Goal: Transaction & Acquisition: Book appointment/travel/reservation

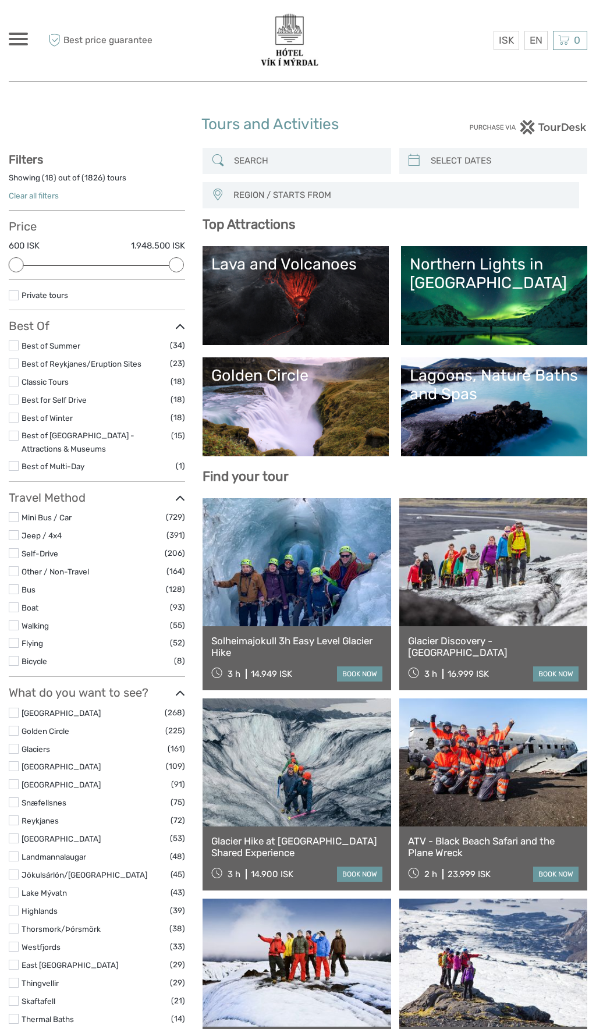
select select
click at [18, 753] on label at bounding box center [14, 749] width 10 height 10
click at [0, 0] on input "checkbox" at bounding box center [0, 0] width 0 height 0
click at [13, 748] on label at bounding box center [14, 749] width 10 height 10
click at [0, 0] on input "checkbox" at bounding box center [0, 0] width 0 height 0
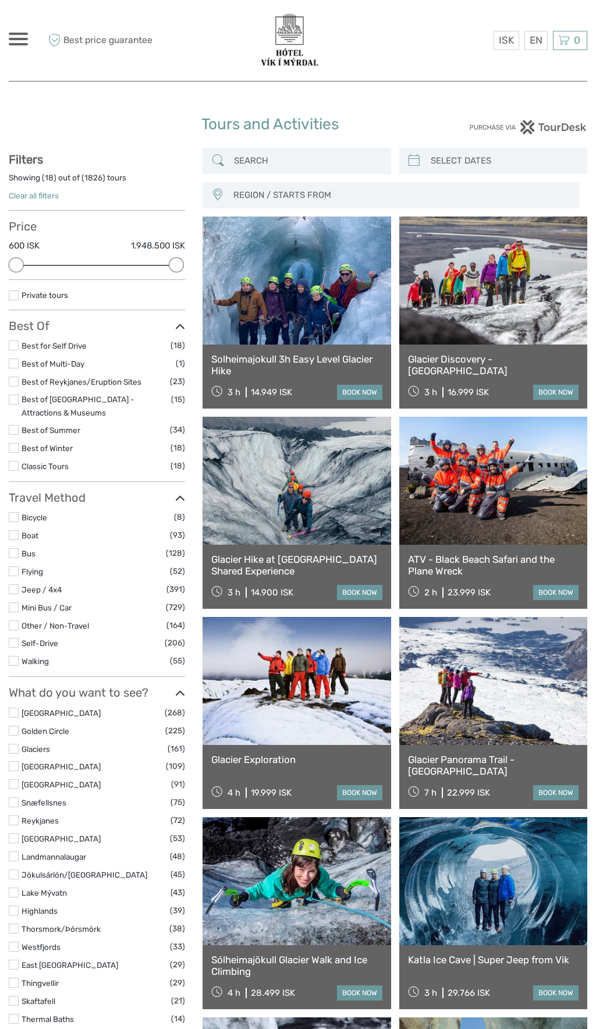
scroll to position [66, 0]
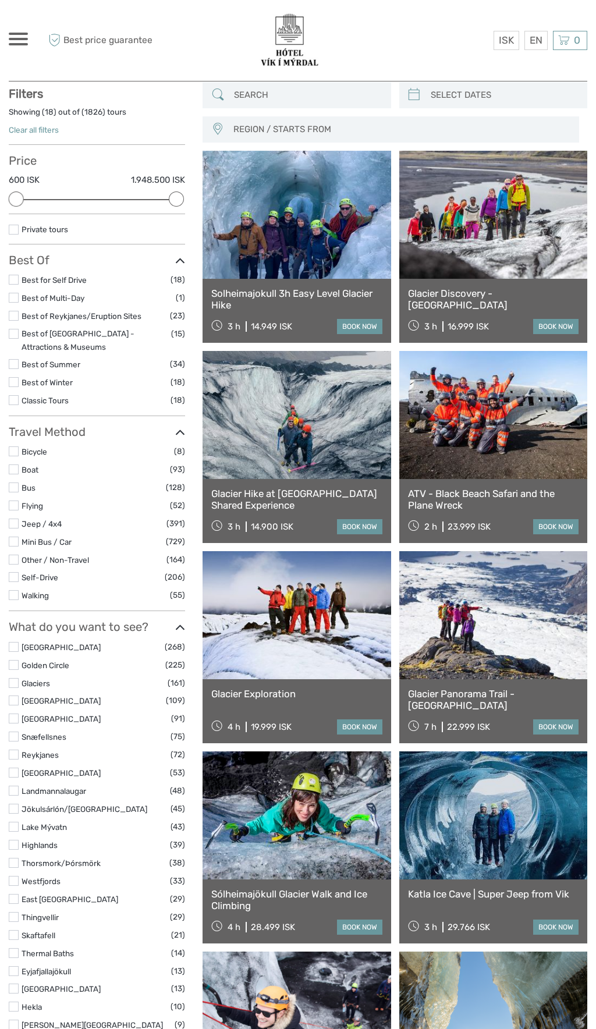
click at [490, 827] on link at bounding box center [493, 816] width 188 height 128
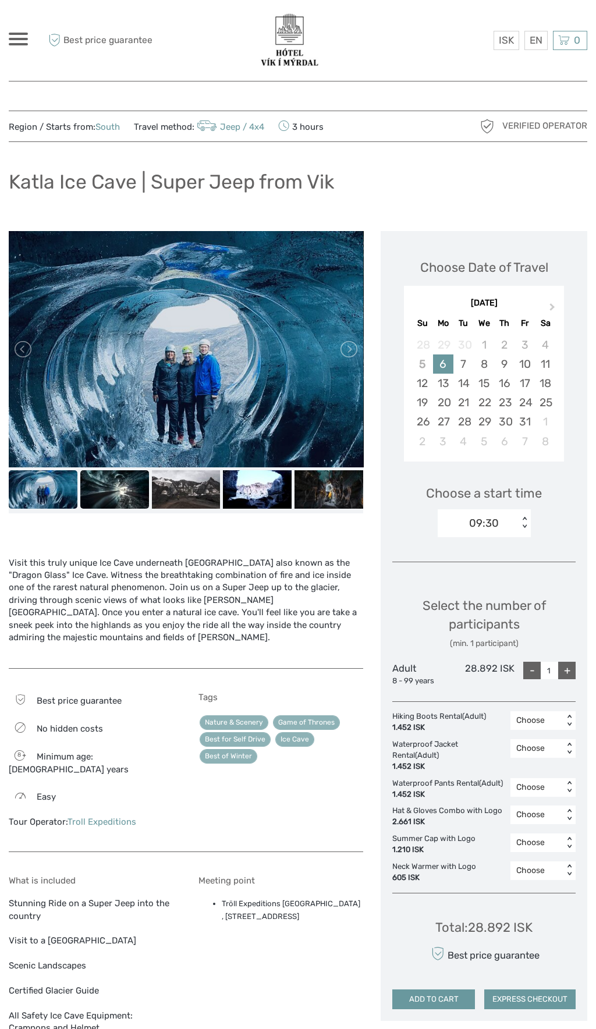
click at [122, 490] on img at bounding box center [114, 489] width 69 height 38
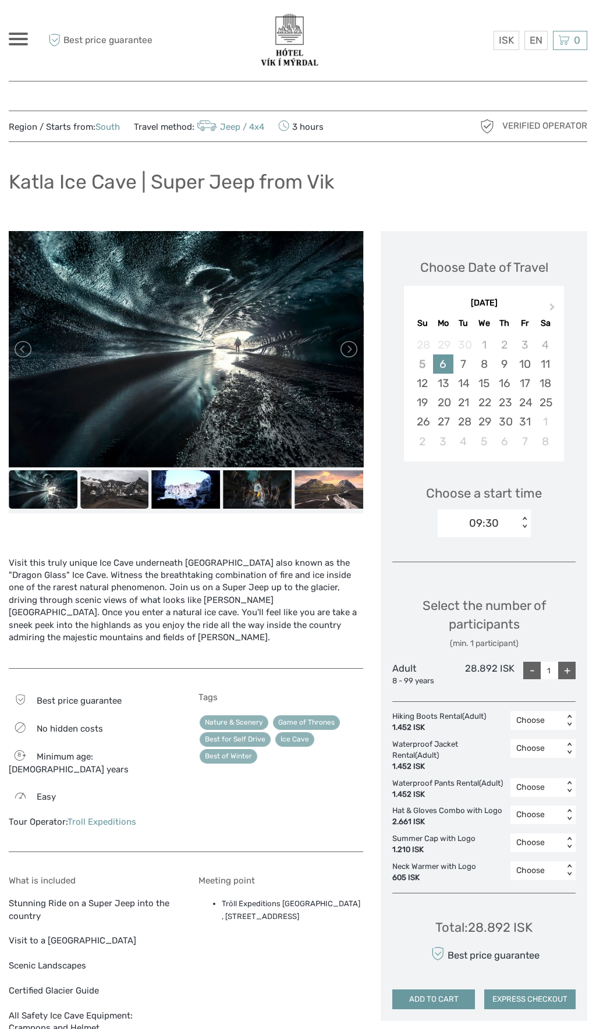
click at [127, 489] on img at bounding box center [114, 489] width 69 height 38
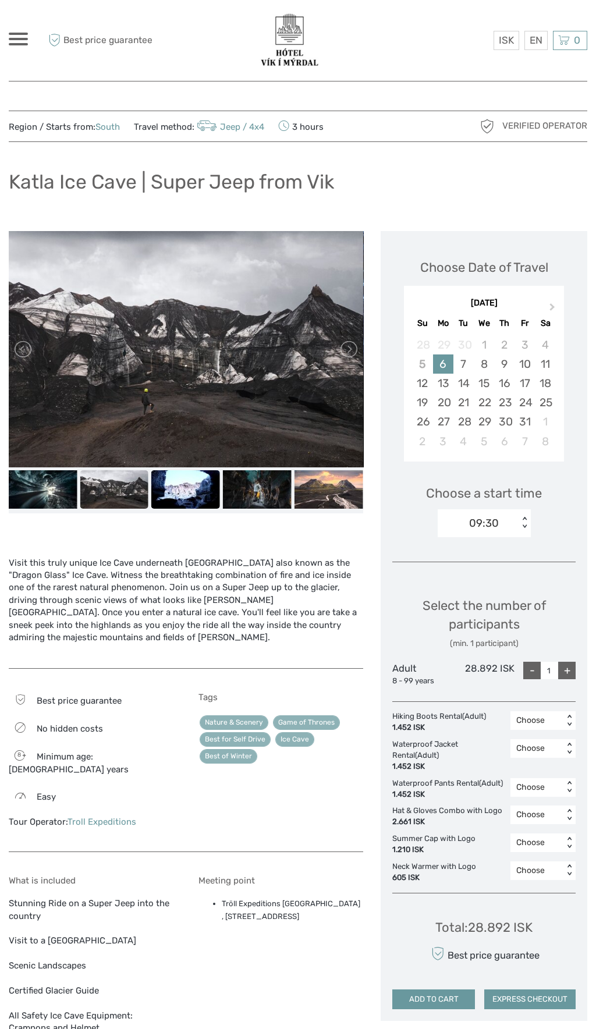
click at [190, 488] on img at bounding box center [185, 489] width 69 height 38
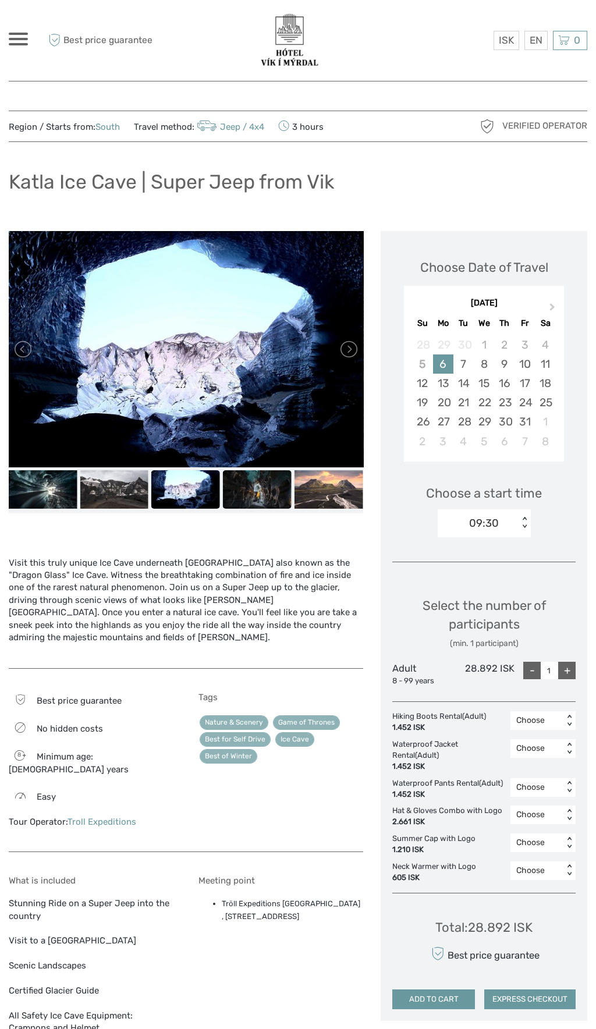
click at [253, 487] on img at bounding box center [257, 489] width 69 height 38
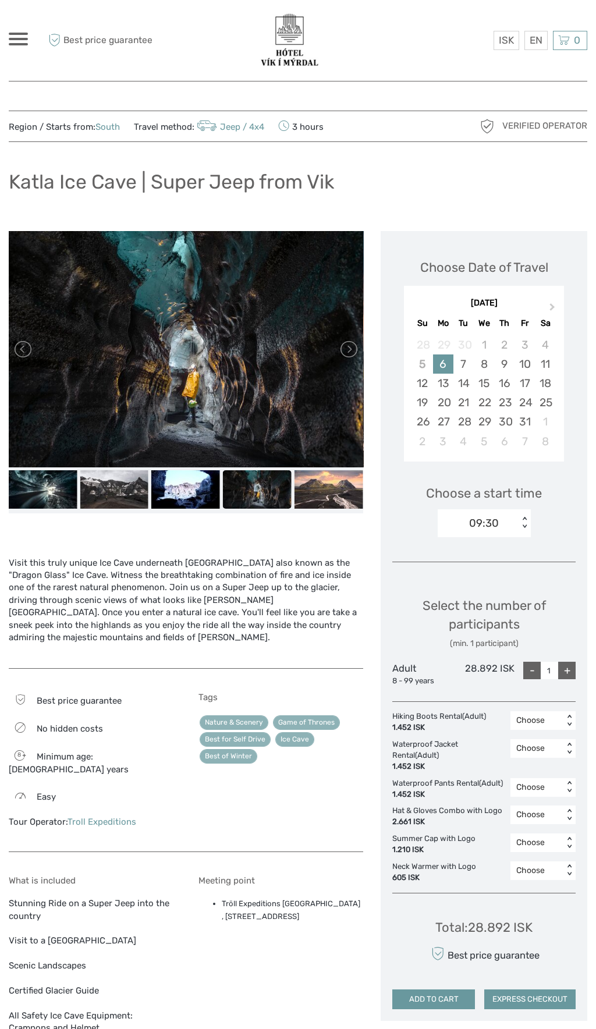
click at [357, 367] on img at bounding box center [186, 349] width 355 height 236
click at [347, 345] on link at bounding box center [348, 349] width 19 height 19
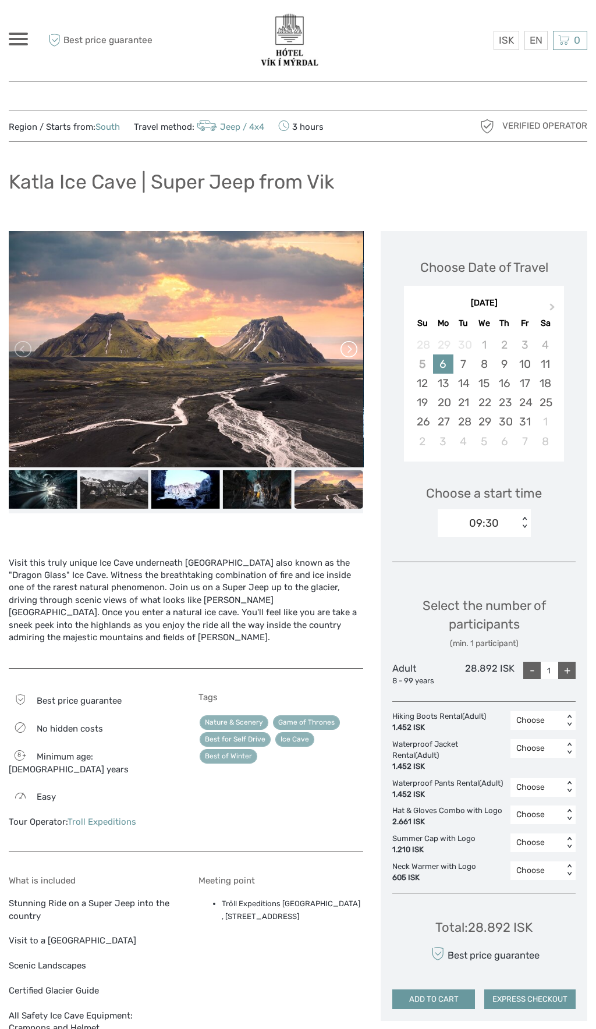
click at [352, 349] on link at bounding box center [348, 349] width 19 height 19
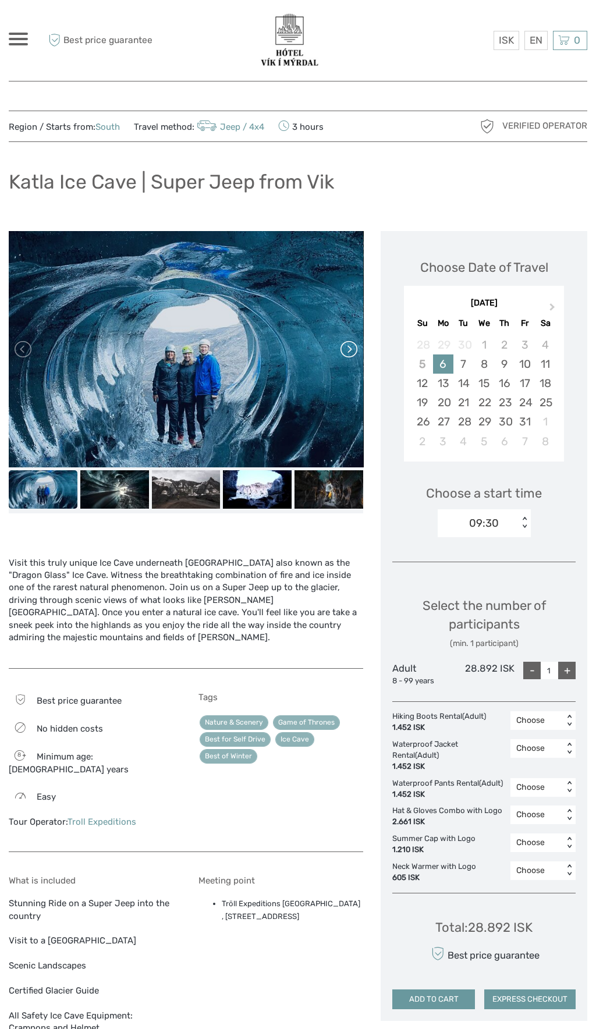
click at [353, 344] on link at bounding box center [348, 349] width 19 height 19
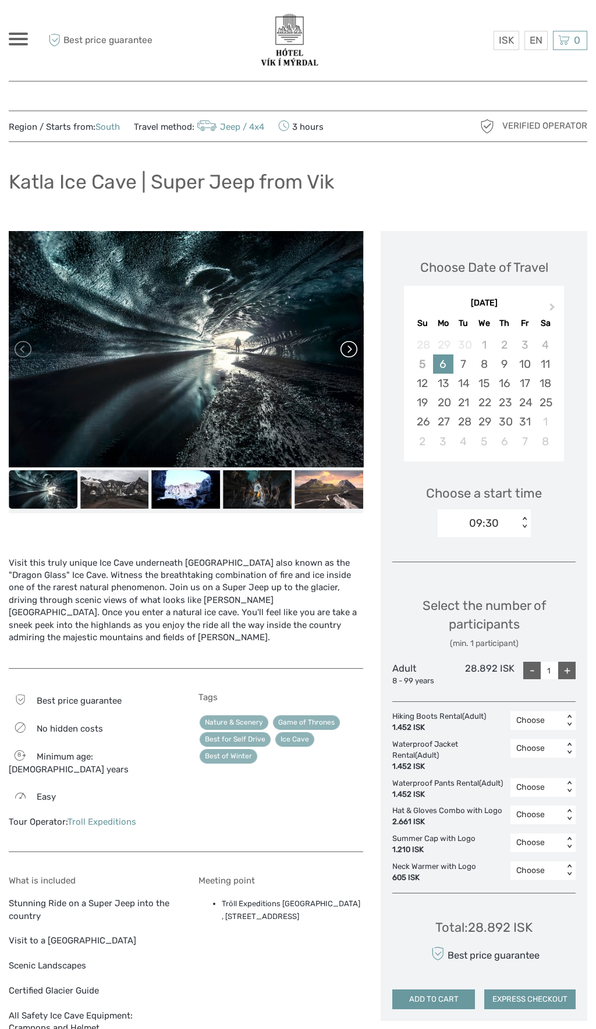
click at [351, 349] on link at bounding box center [348, 349] width 19 height 19
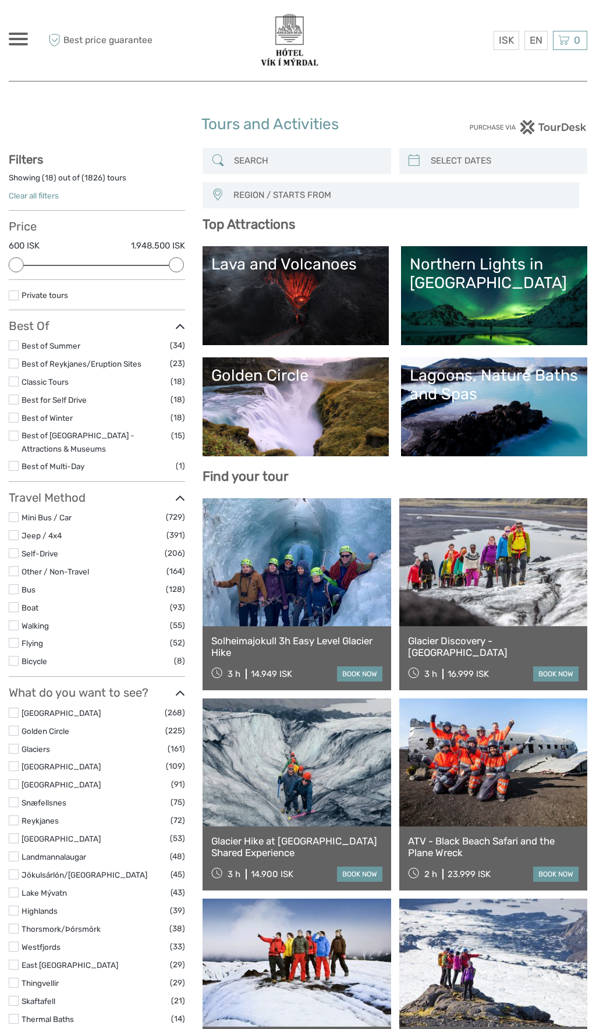
select select
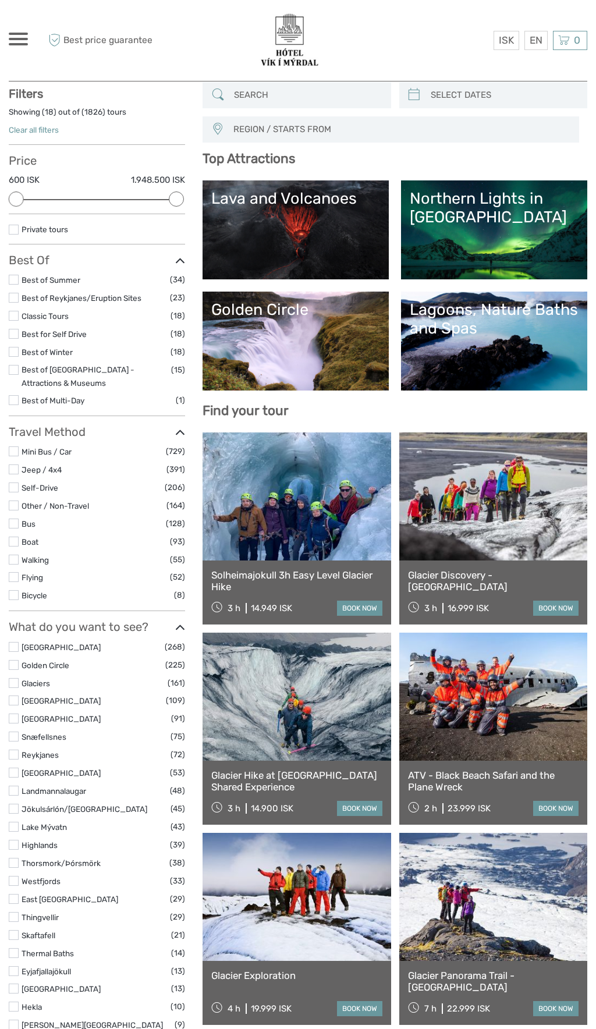
scroll to position [66, 0]
click at [316, 217] on link "Lava and Volcanoes" at bounding box center [295, 230] width 169 height 82
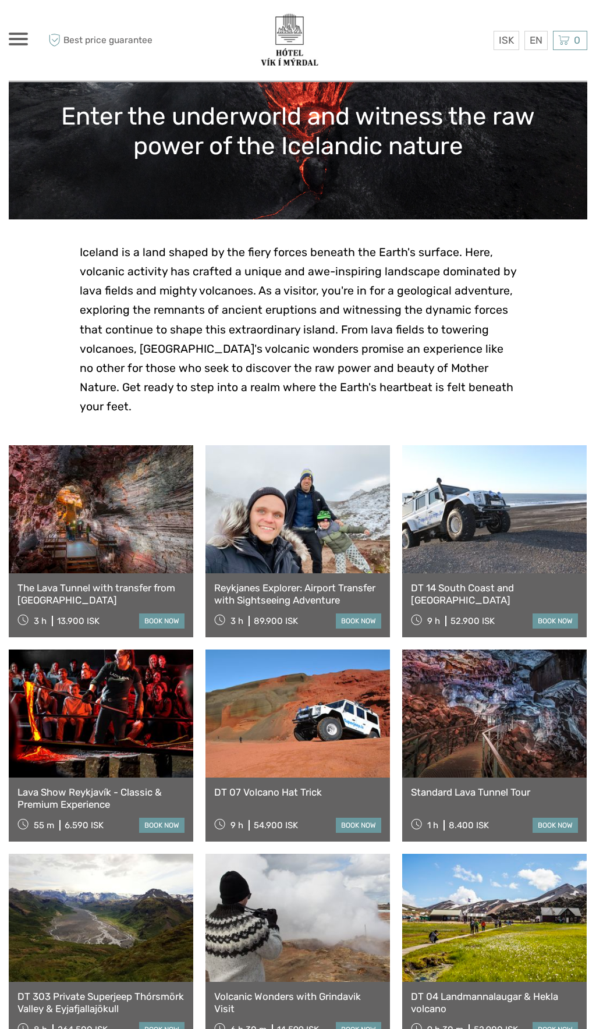
scroll to position [124, 0]
click at [85, 704] on link at bounding box center [101, 714] width 185 height 128
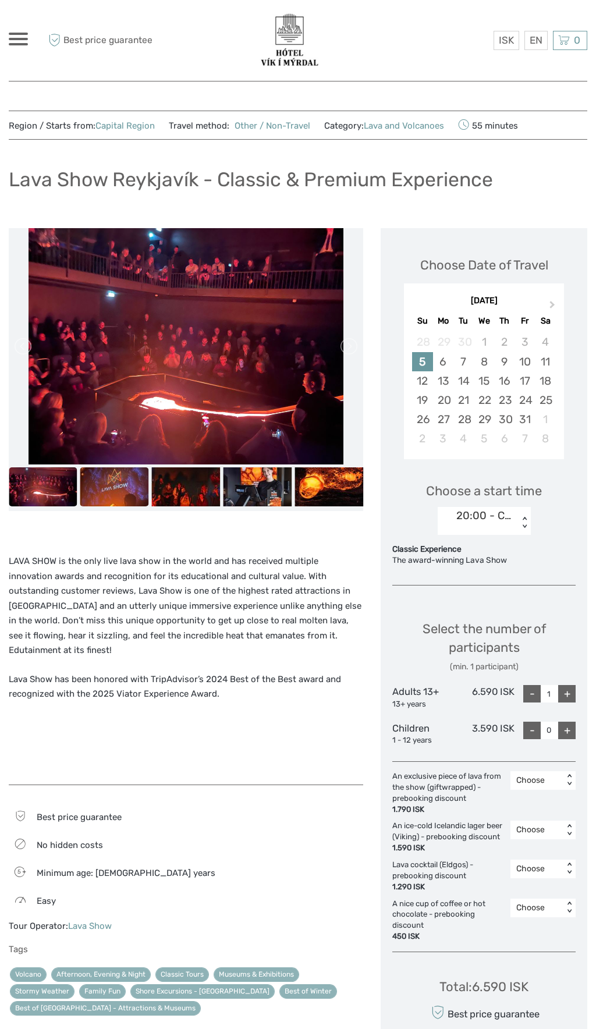
click at [126, 497] on img at bounding box center [114, 486] width 69 height 38
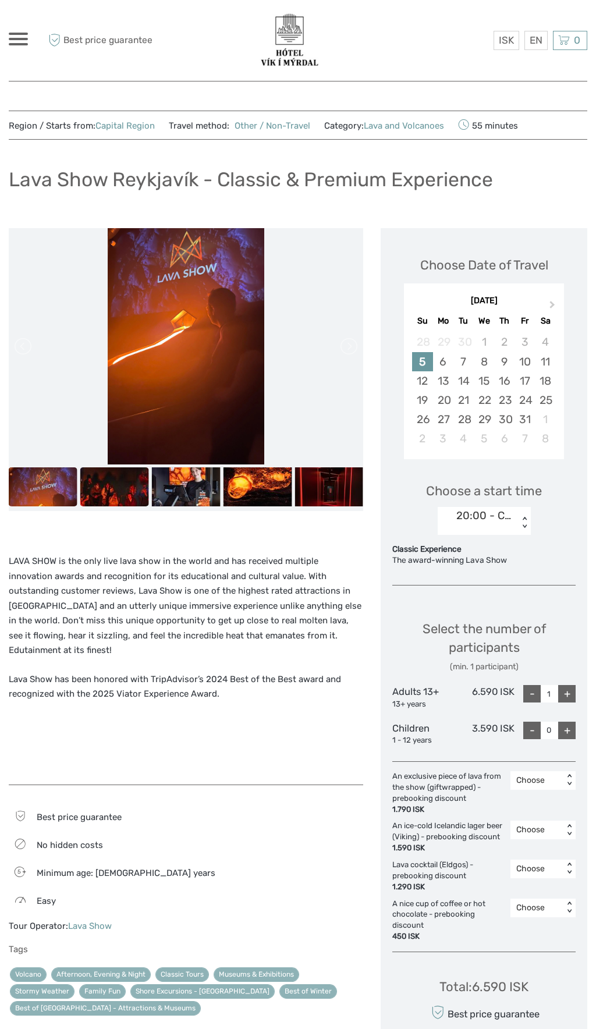
click at [130, 484] on img at bounding box center [114, 486] width 69 height 38
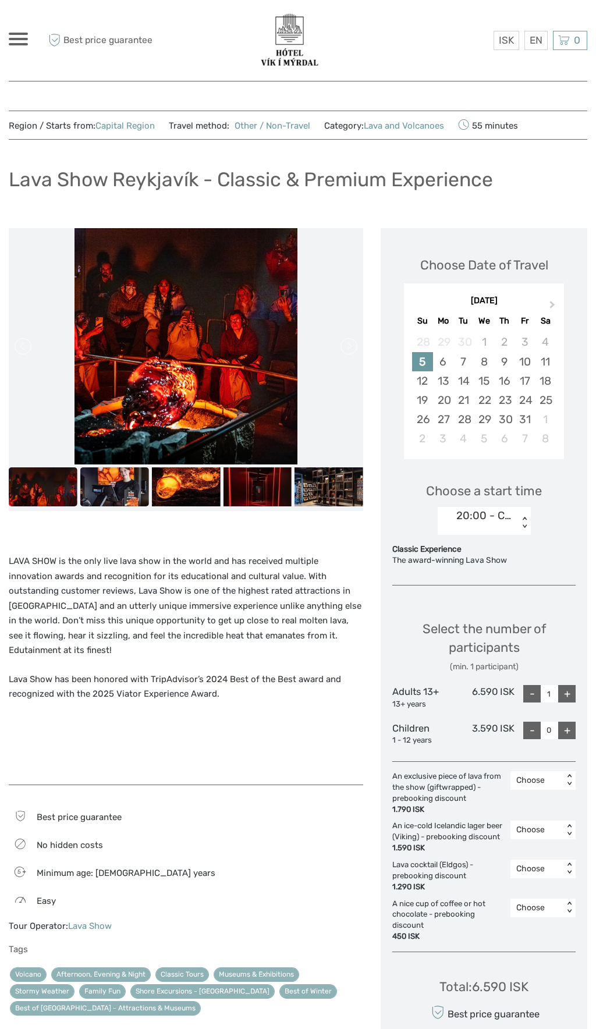
click at [126, 484] on img at bounding box center [114, 486] width 69 height 38
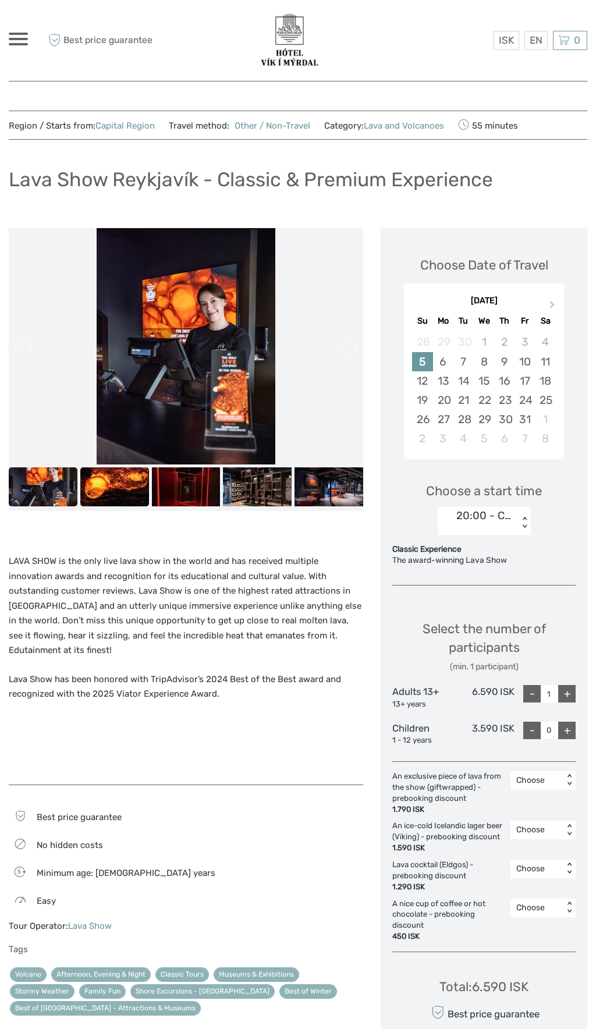
click at [136, 486] on img at bounding box center [114, 486] width 69 height 38
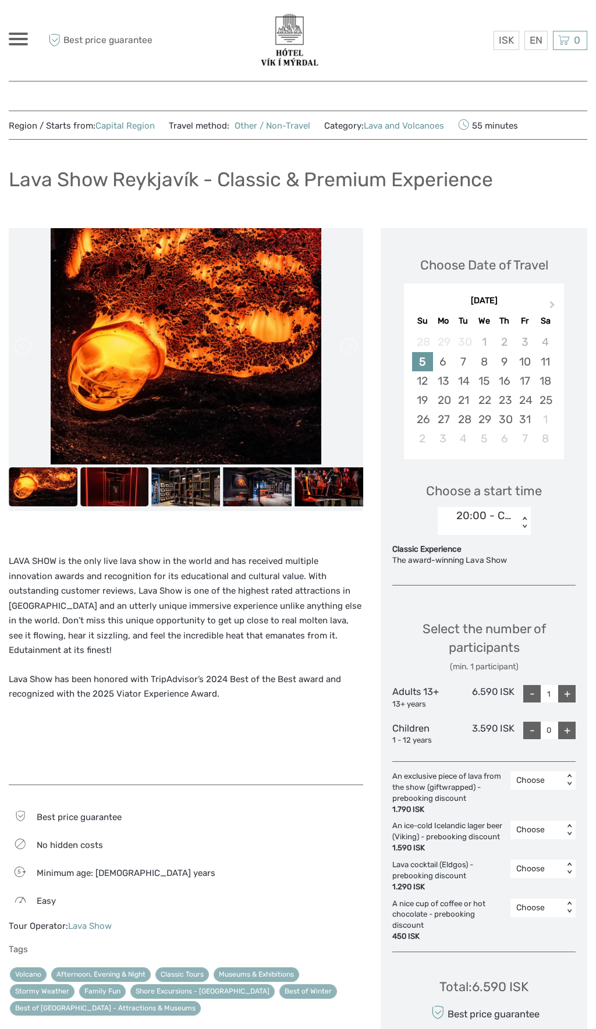
click at [130, 488] on img at bounding box center [114, 486] width 69 height 38
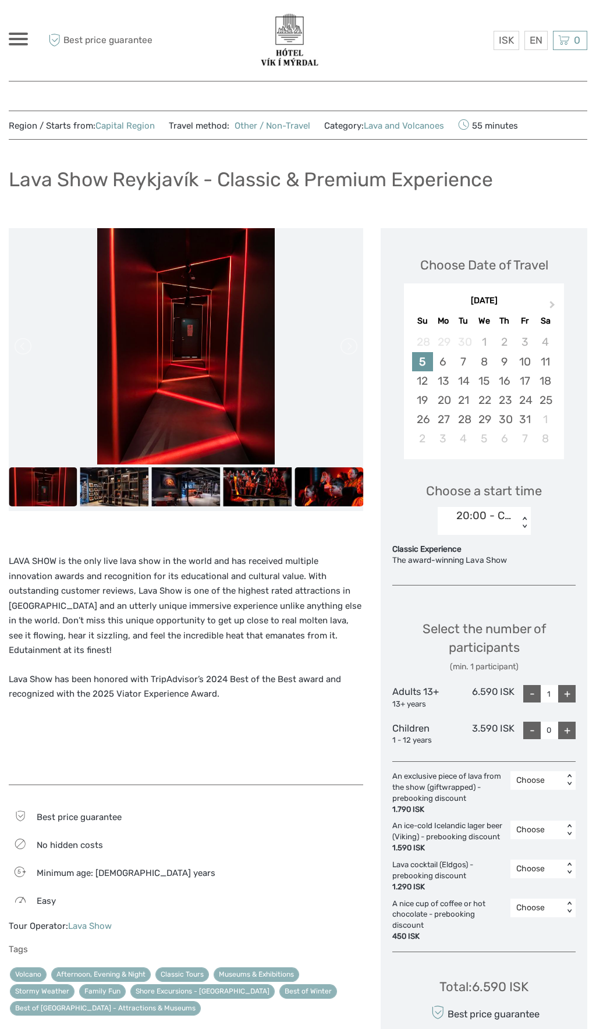
click at [320, 489] on img at bounding box center [329, 486] width 69 height 38
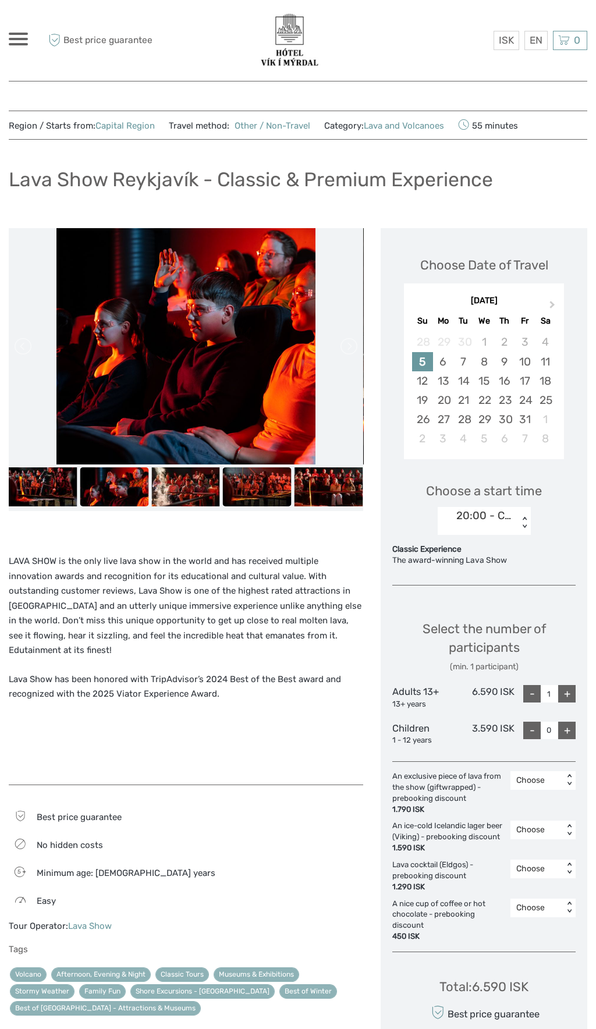
click at [259, 494] on img at bounding box center [257, 486] width 69 height 38
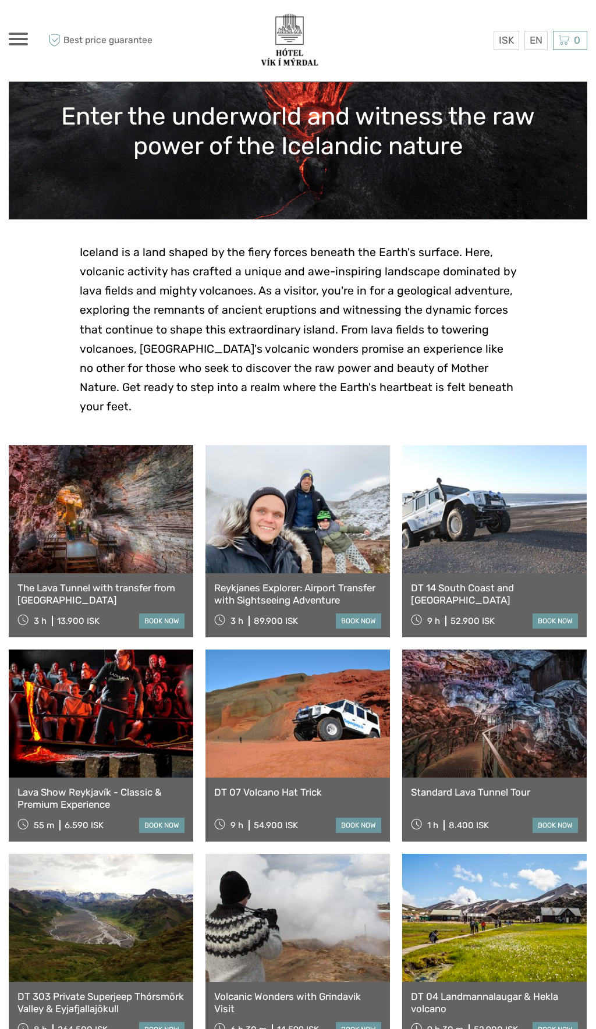
scroll to position [124, 0]
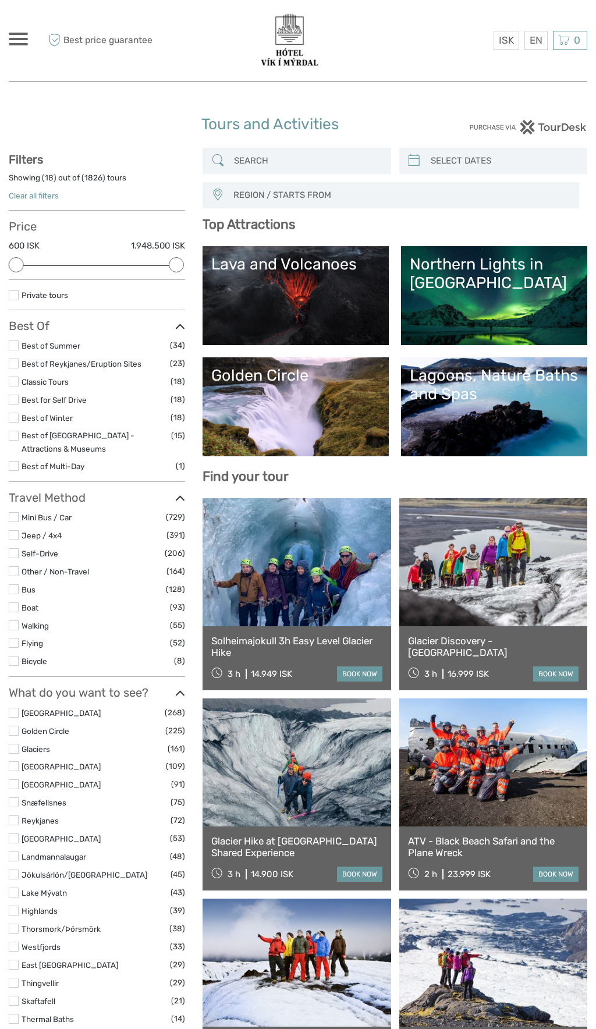
select select
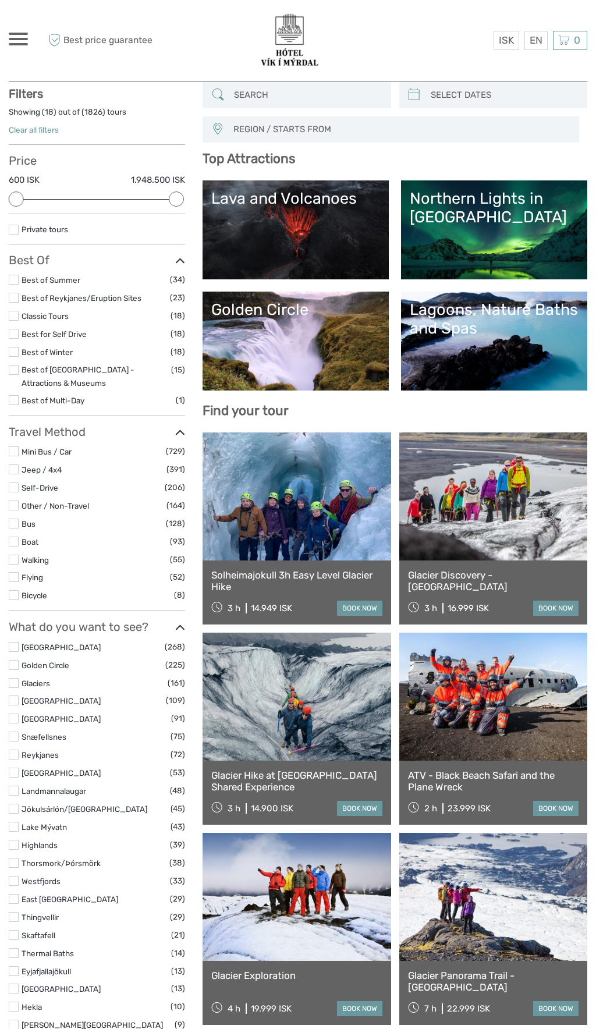
scroll to position [66, 0]
click at [307, 328] on link "Golden Circle" at bounding box center [295, 341] width 169 height 82
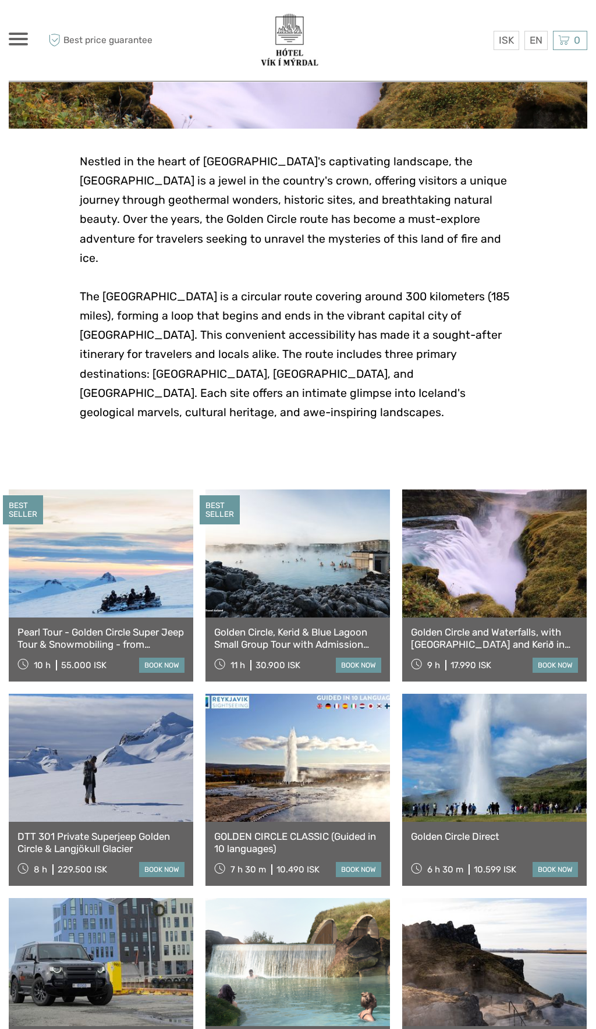
scroll to position [222, 0]
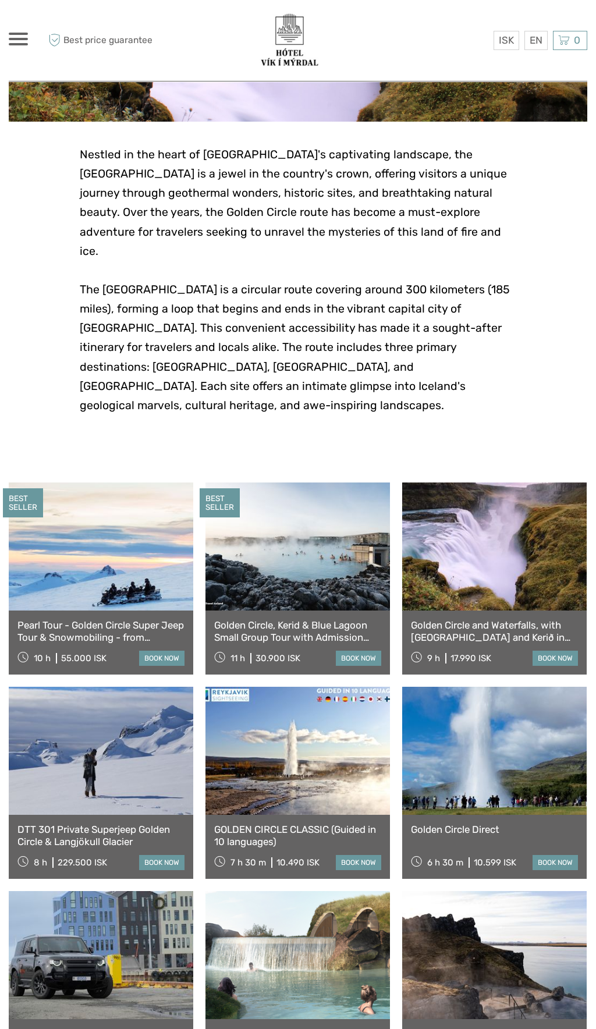
click at [346, 733] on link at bounding box center [297, 751] width 185 height 128
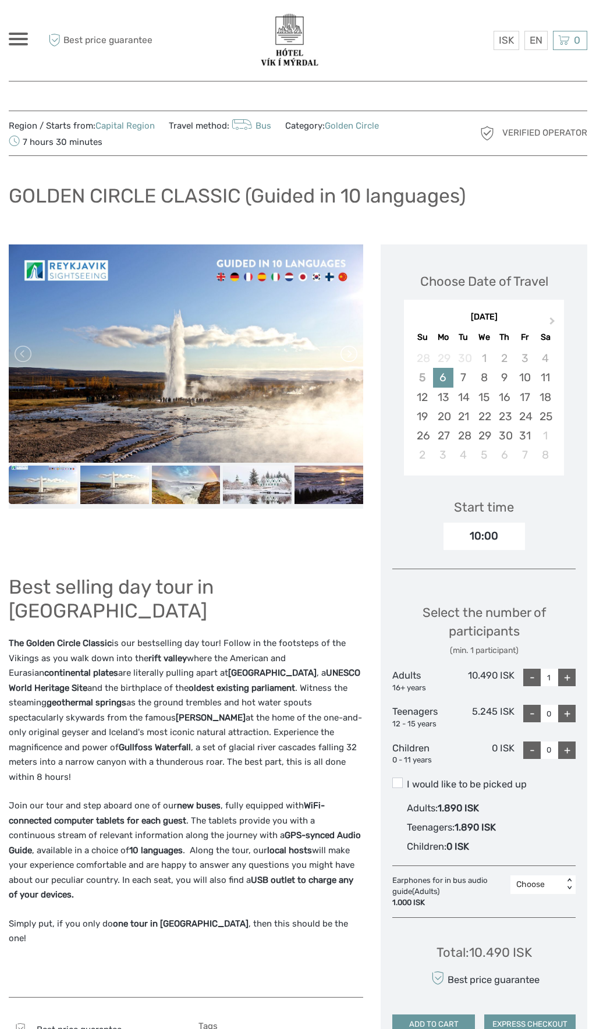
click at [355, 356] on link at bounding box center [348, 354] width 19 height 19
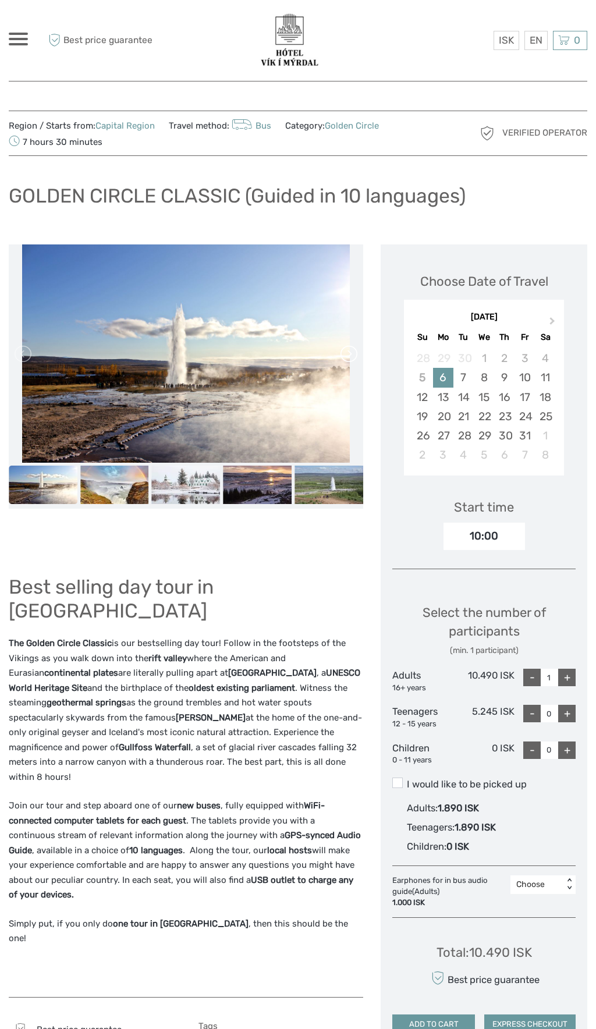
click at [356, 360] on link at bounding box center [348, 354] width 19 height 19
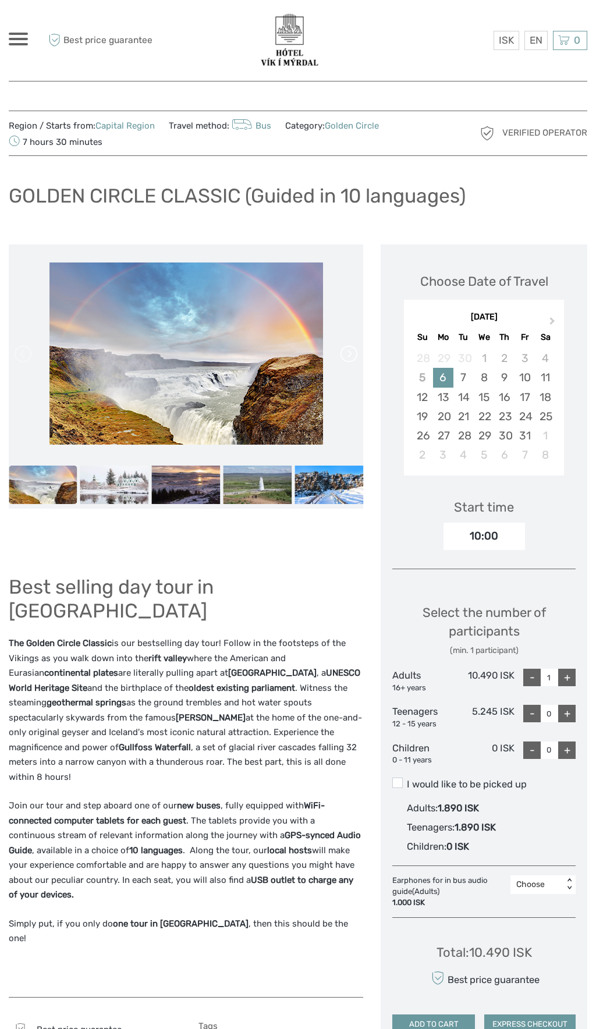
click at [353, 357] on link at bounding box center [348, 354] width 19 height 19
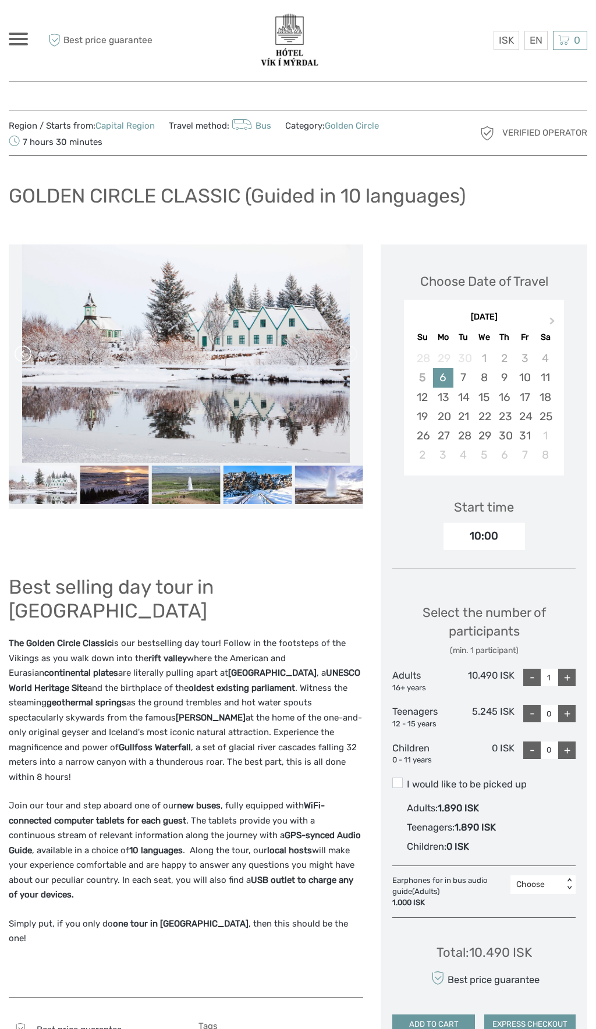
click at [30, 352] on link at bounding box center [24, 354] width 19 height 19
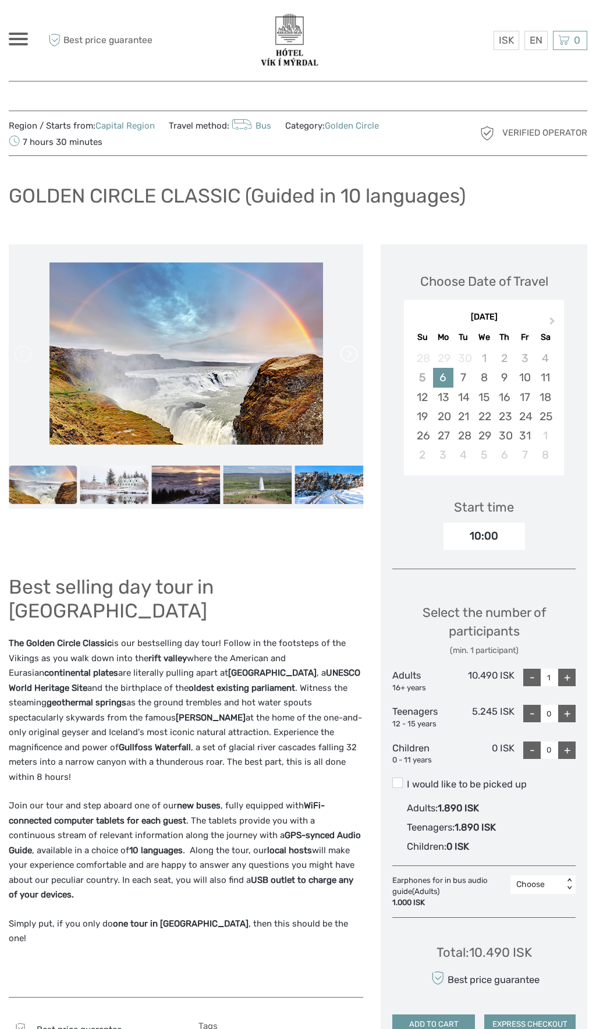
click at [354, 359] on link at bounding box center [348, 354] width 19 height 19
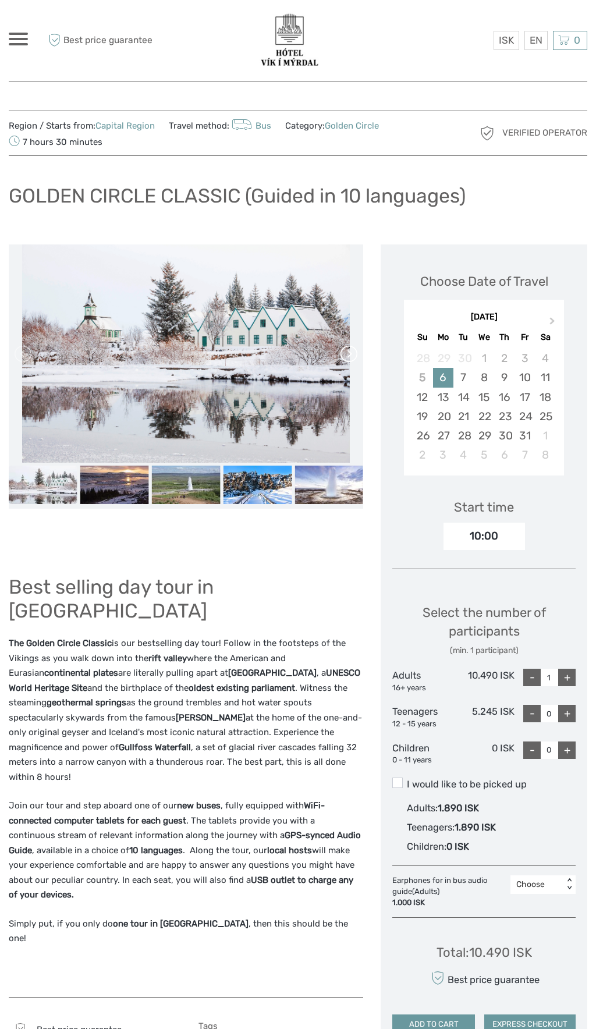
click at [353, 353] on link at bounding box center [348, 354] width 19 height 19
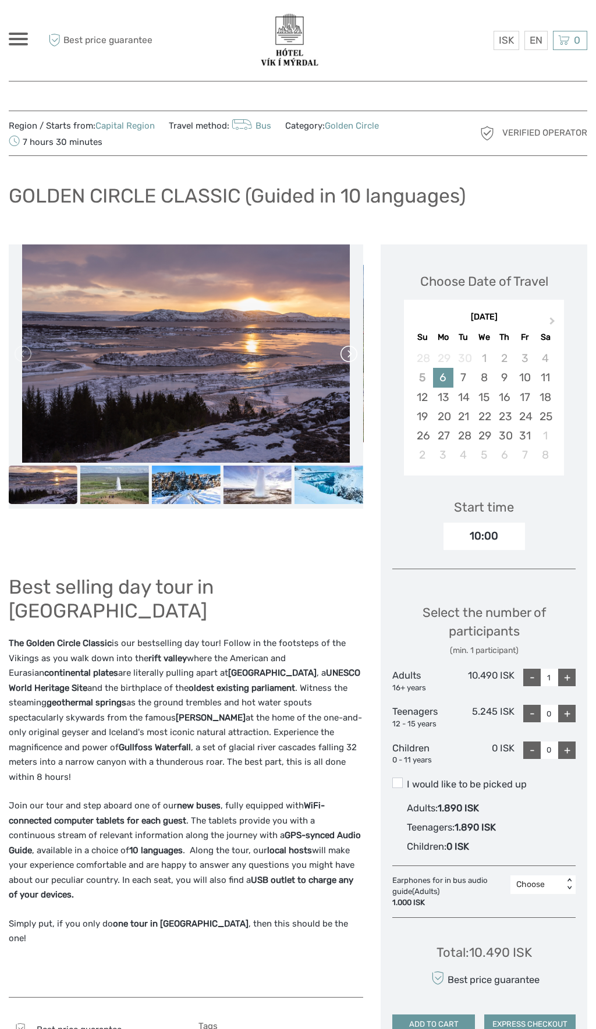
click at [346, 353] on link at bounding box center [348, 354] width 19 height 19
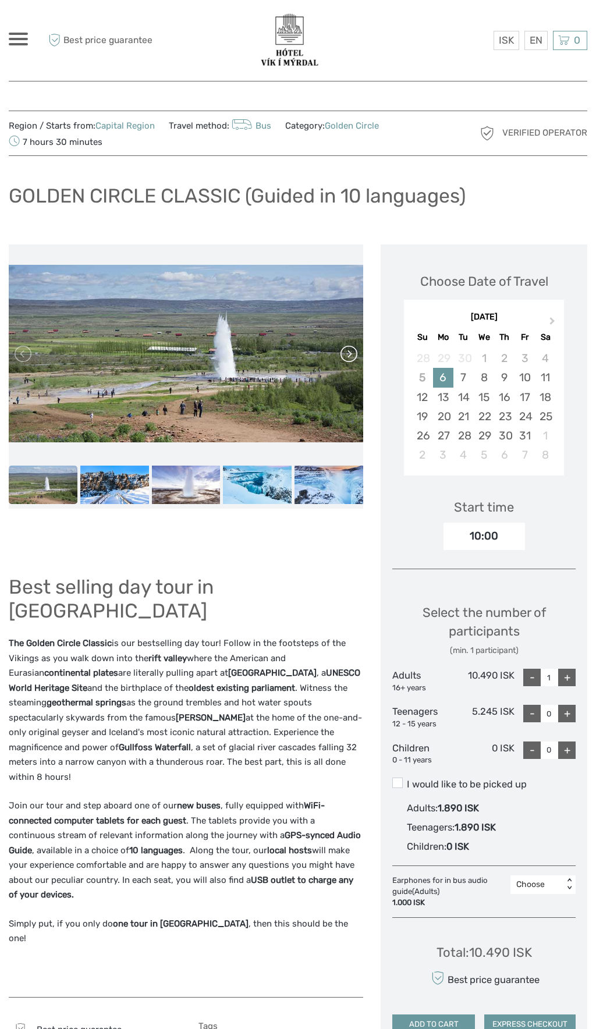
click at [352, 350] on link at bounding box center [348, 354] width 19 height 19
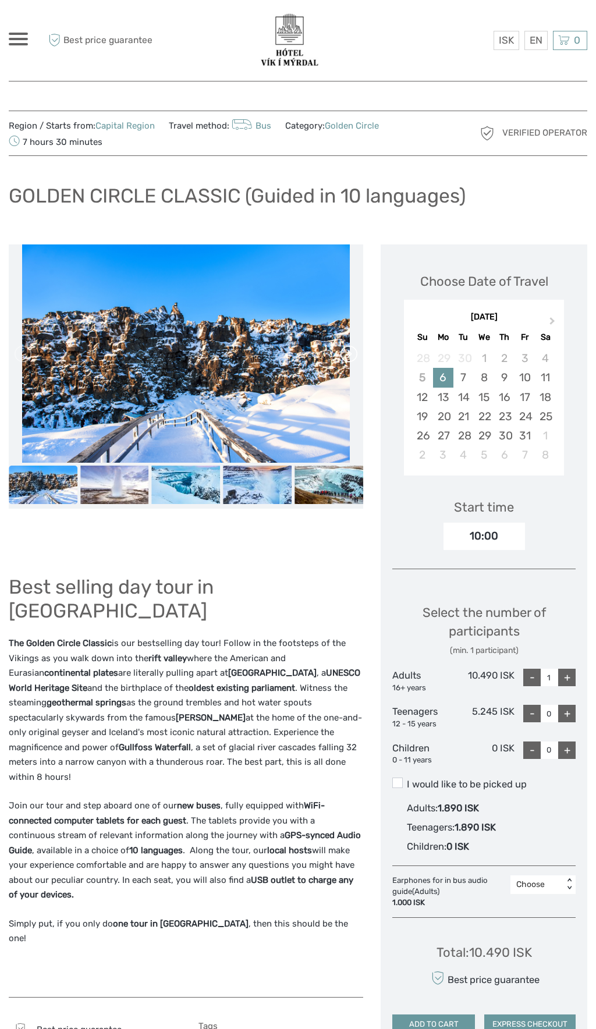
click at [345, 355] on link at bounding box center [348, 354] width 19 height 19
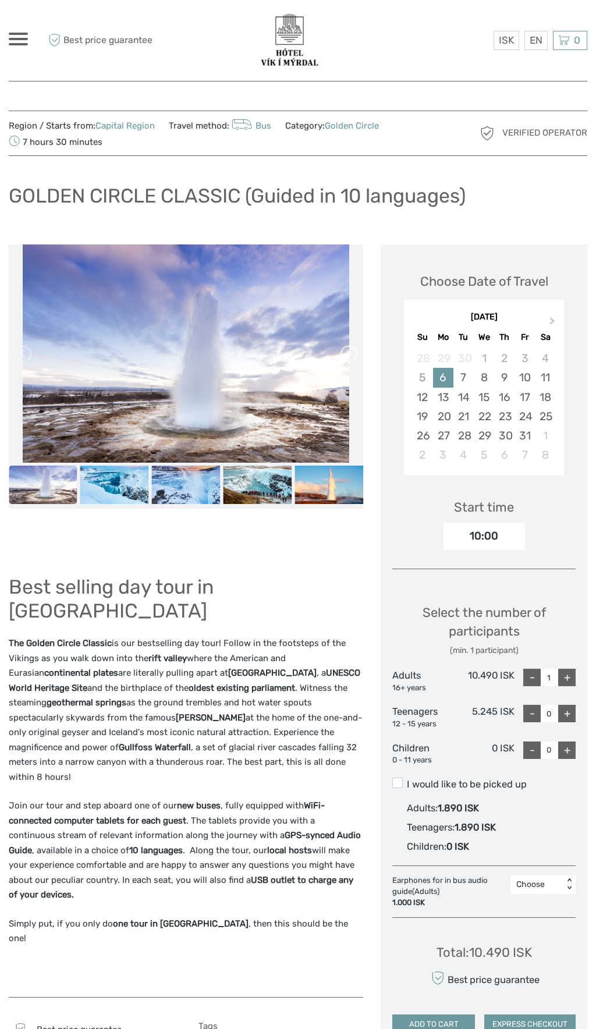
click at [345, 350] on link at bounding box center [348, 354] width 19 height 19
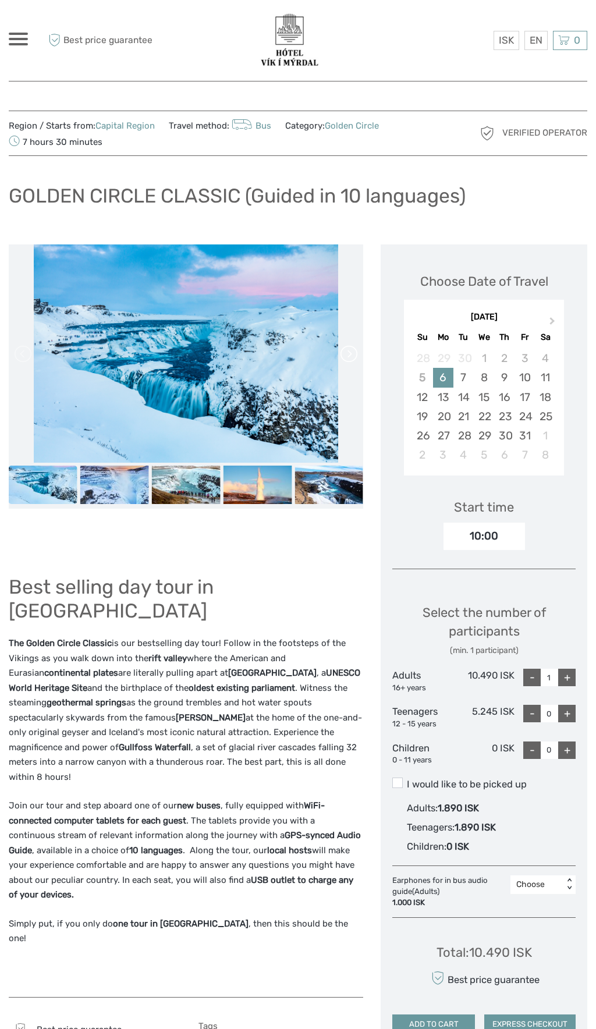
click at [349, 353] on link at bounding box center [348, 354] width 19 height 19
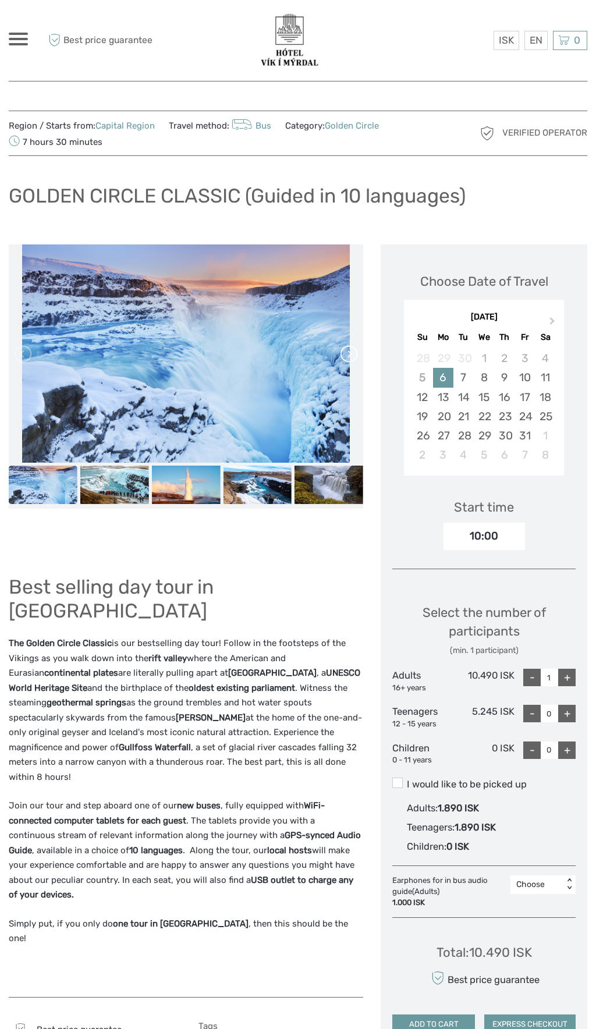
click at [356, 357] on link at bounding box center [348, 354] width 19 height 19
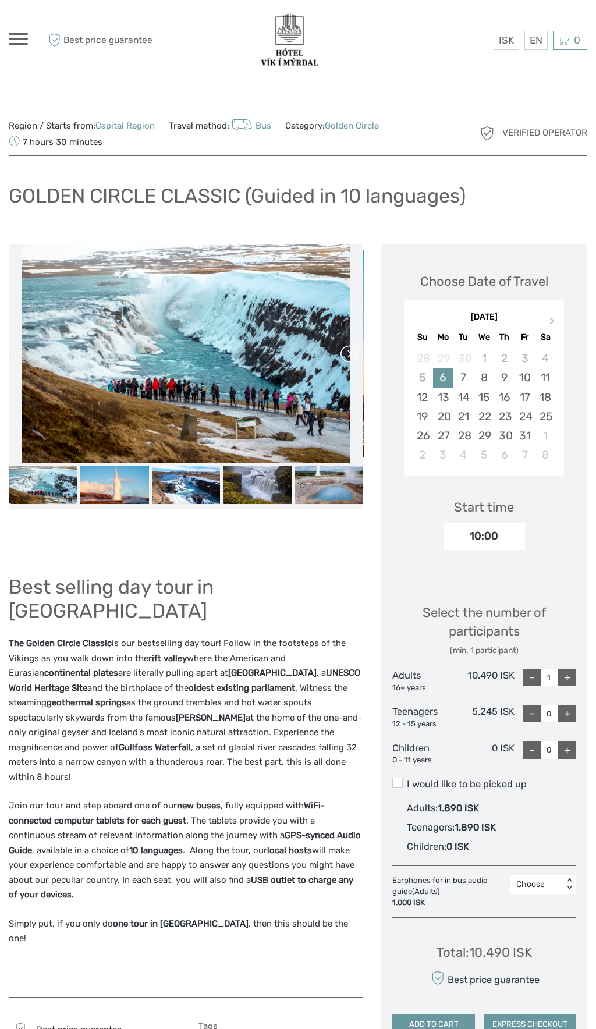
click at [350, 352] on link at bounding box center [348, 354] width 19 height 19
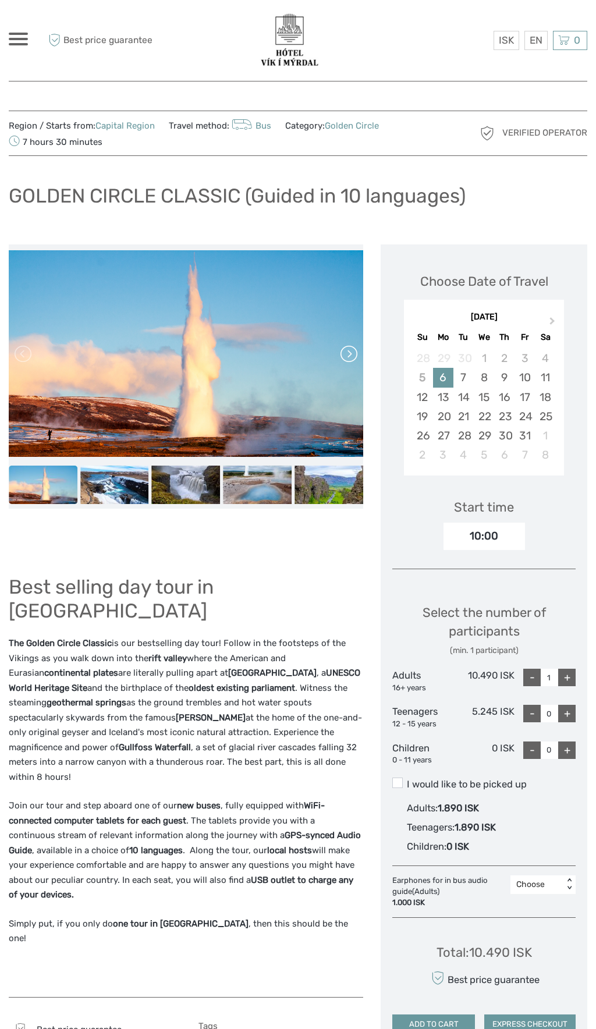
click at [353, 352] on link at bounding box center [348, 354] width 19 height 19
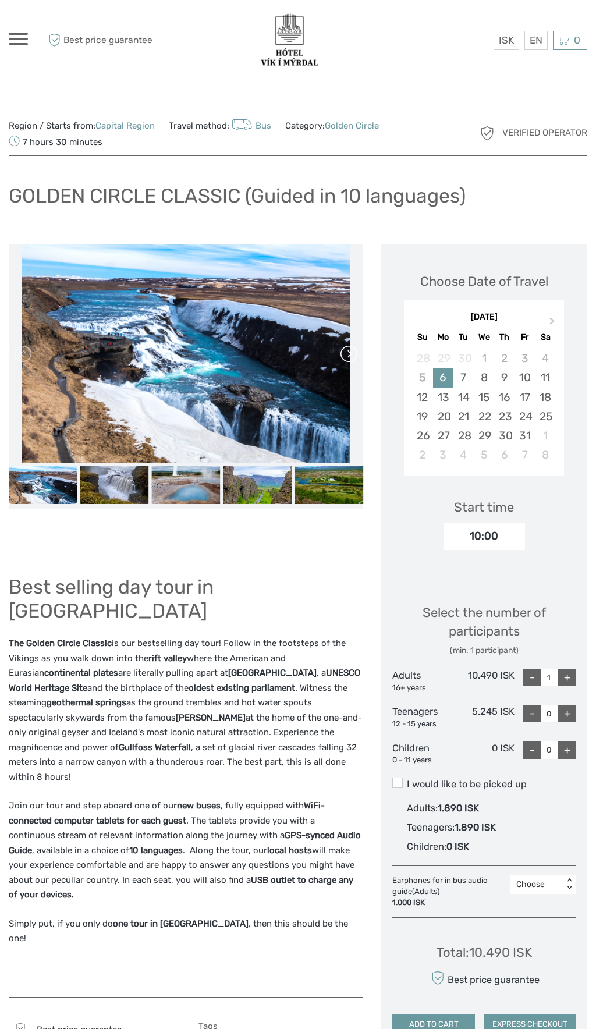
click at [353, 362] on link at bounding box center [348, 354] width 19 height 19
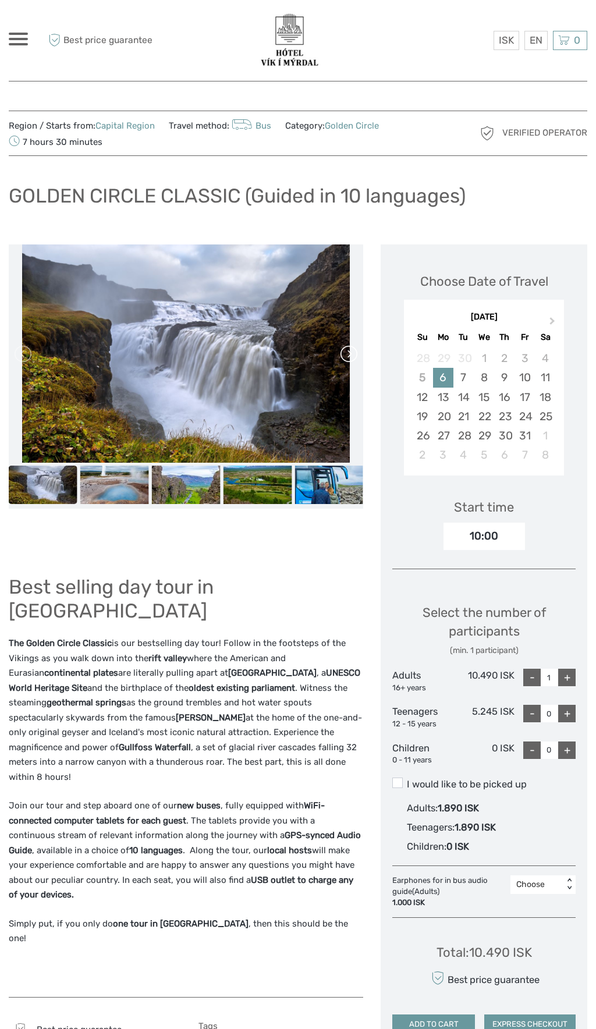
click at [347, 348] on link at bounding box center [348, 354] width 19 height 19
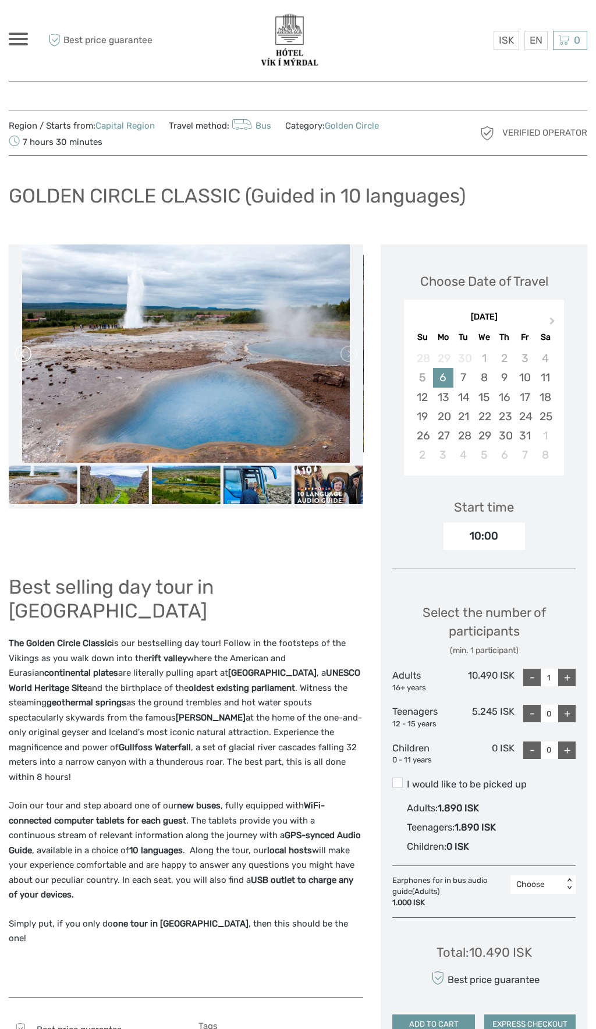
click at [22, 349] on link at bounding box center [24, 354] width 19 height 19
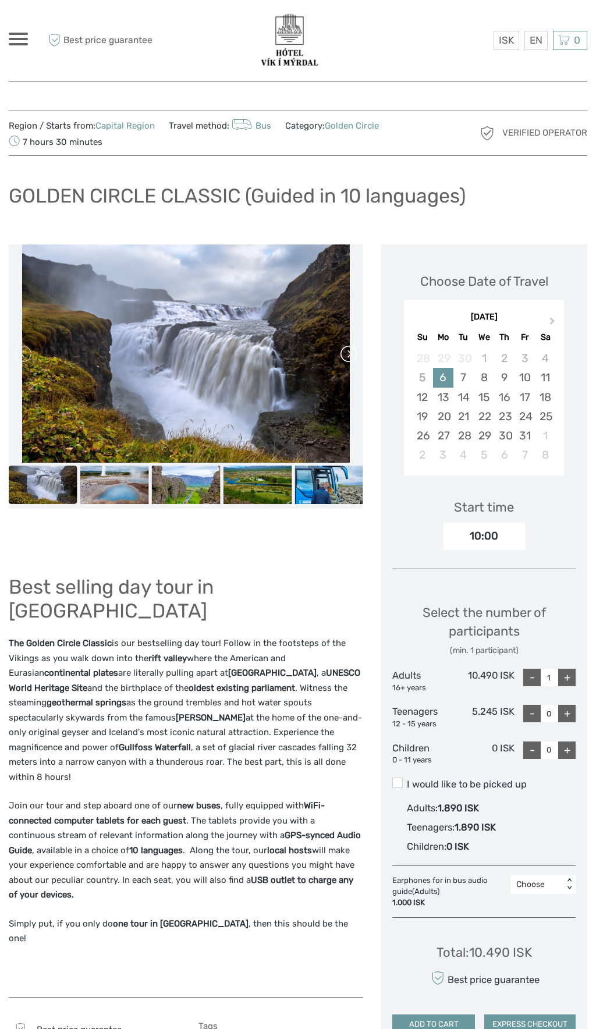
click at [341, 353] on link at bounding box center [348, 354] width 19 height 19
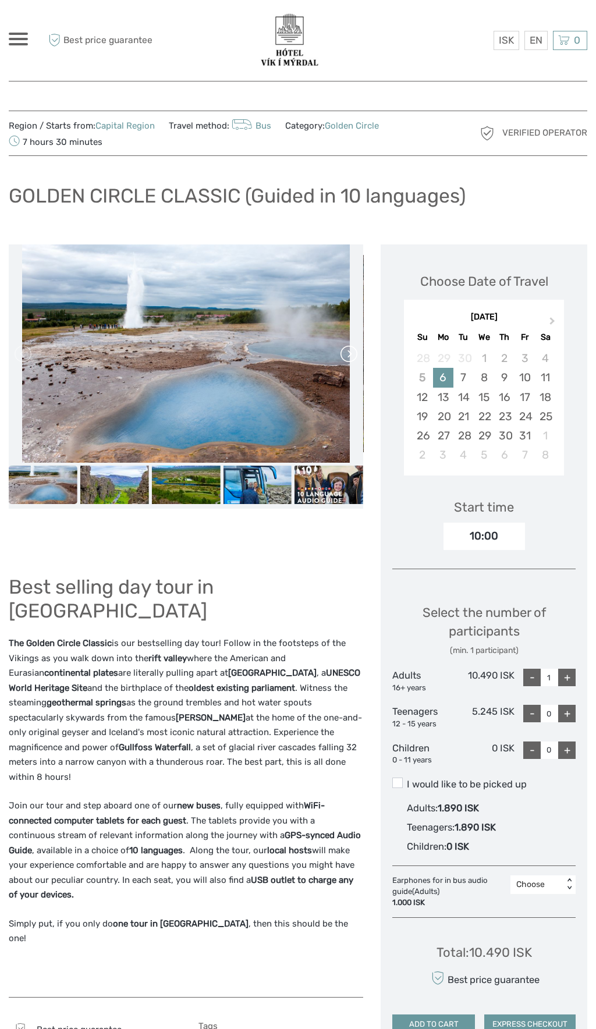
click at [341, 352] on link at bounding box center [348, 354] width 19 height 19
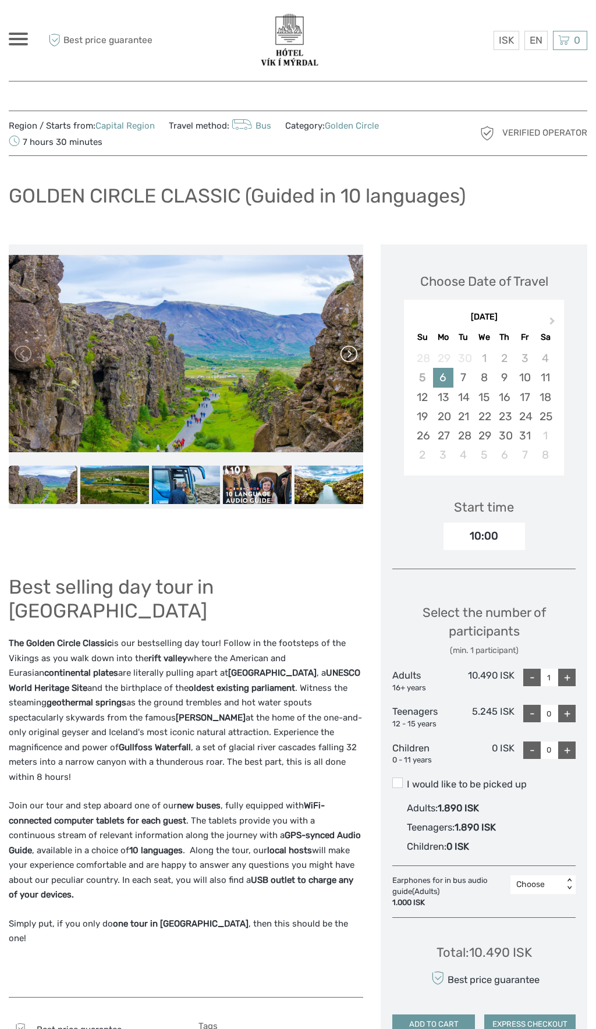
click at [345, 350] on link at bounding box center [348, 354] width 19 height 19
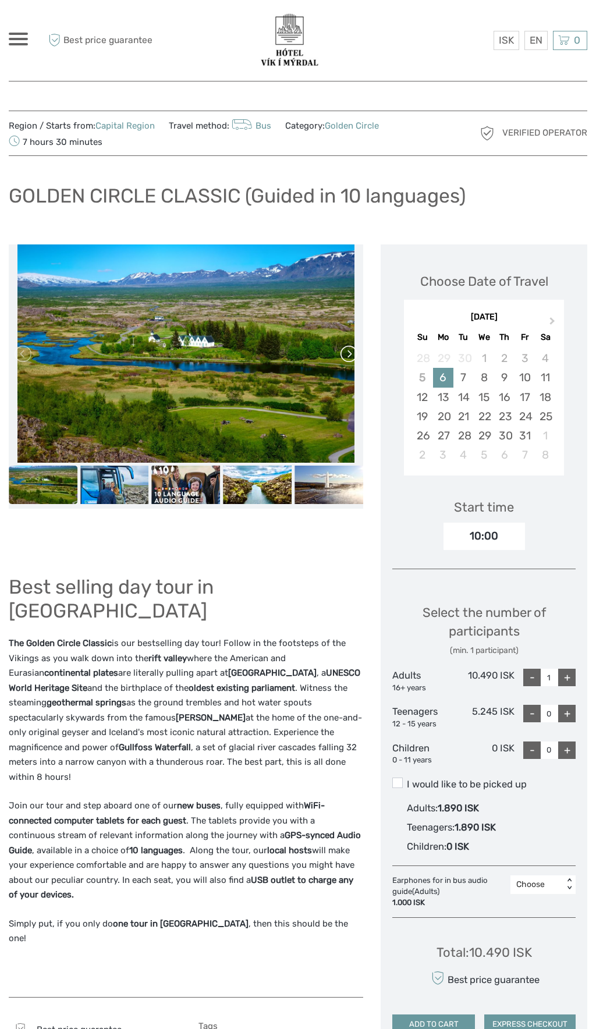
click at [348, 350] on link at bounding box center [348, 354] width 19 height 19
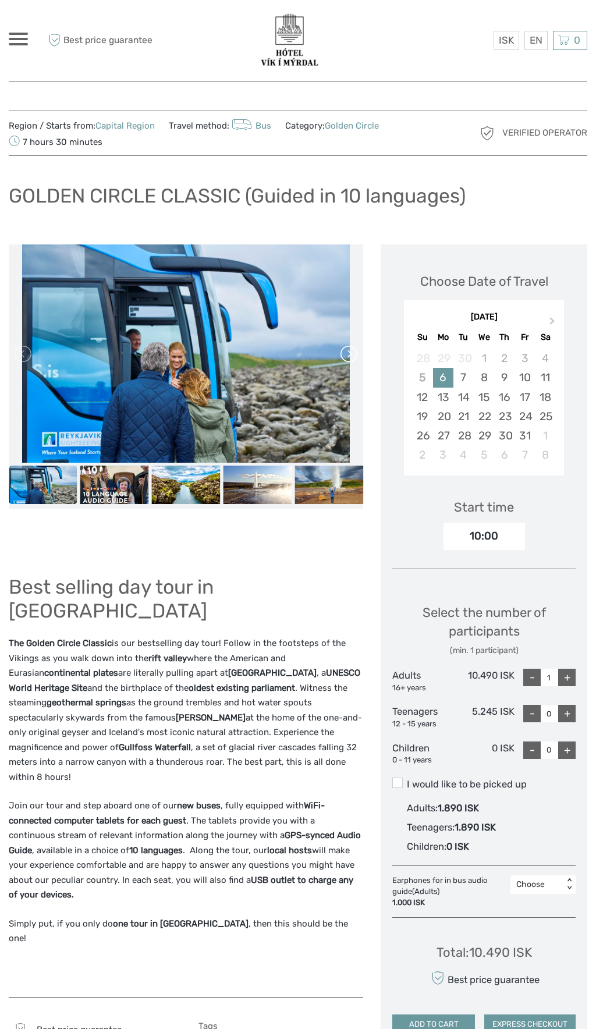
click at [355, 352] on link at bounding box center [348, 354] width 19 height 19
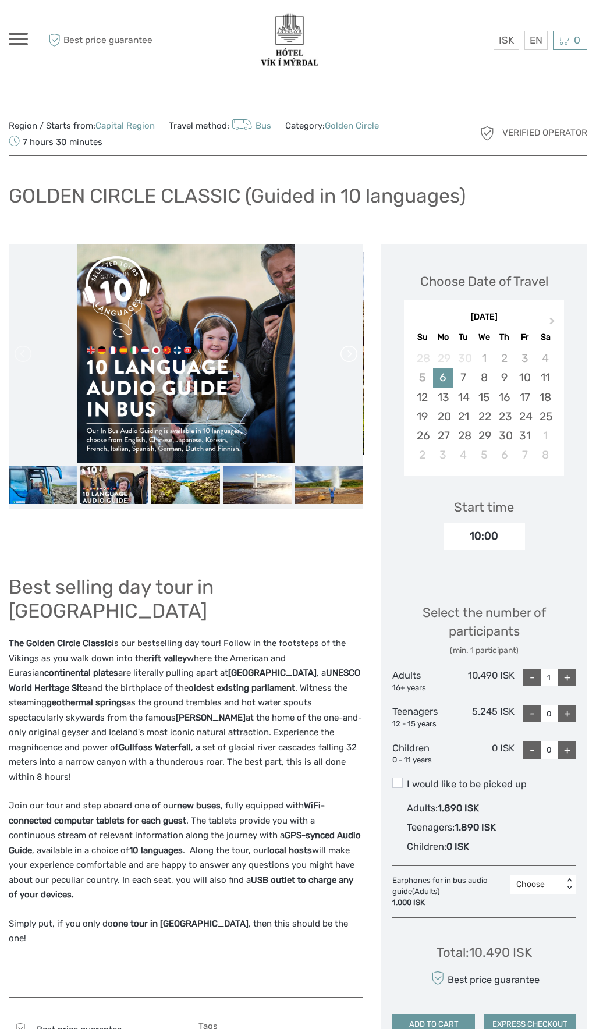
click at [355, 350] on link at bounding box center [348, 354] width 19 height 19
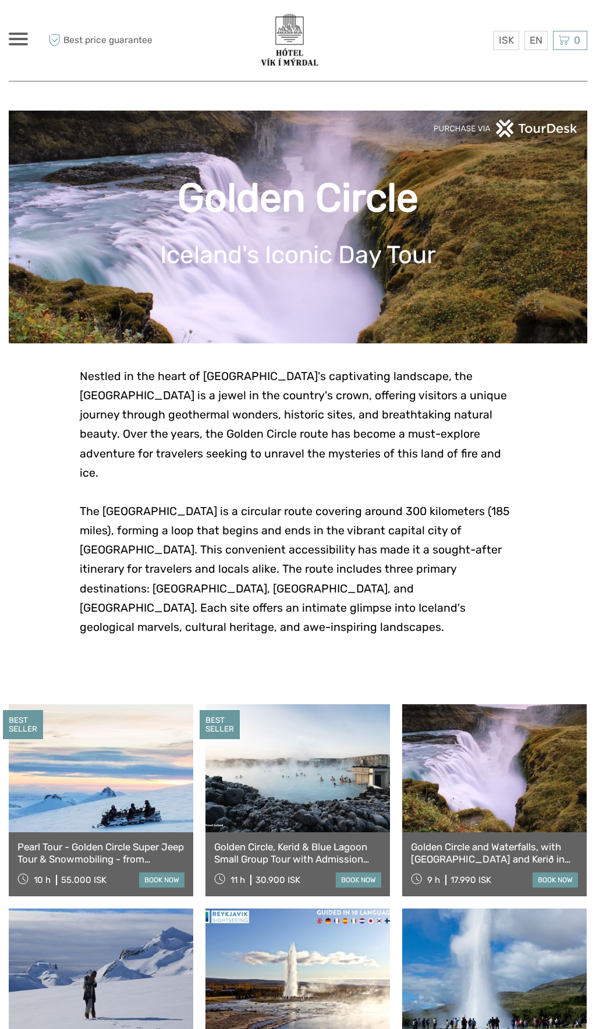
scroll to position [222, 0]
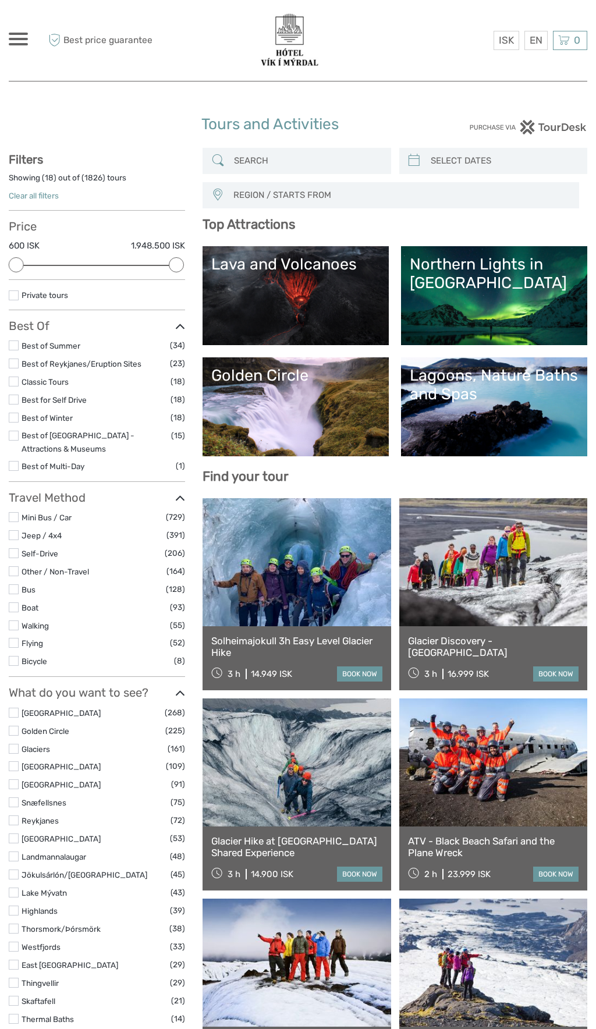
select select
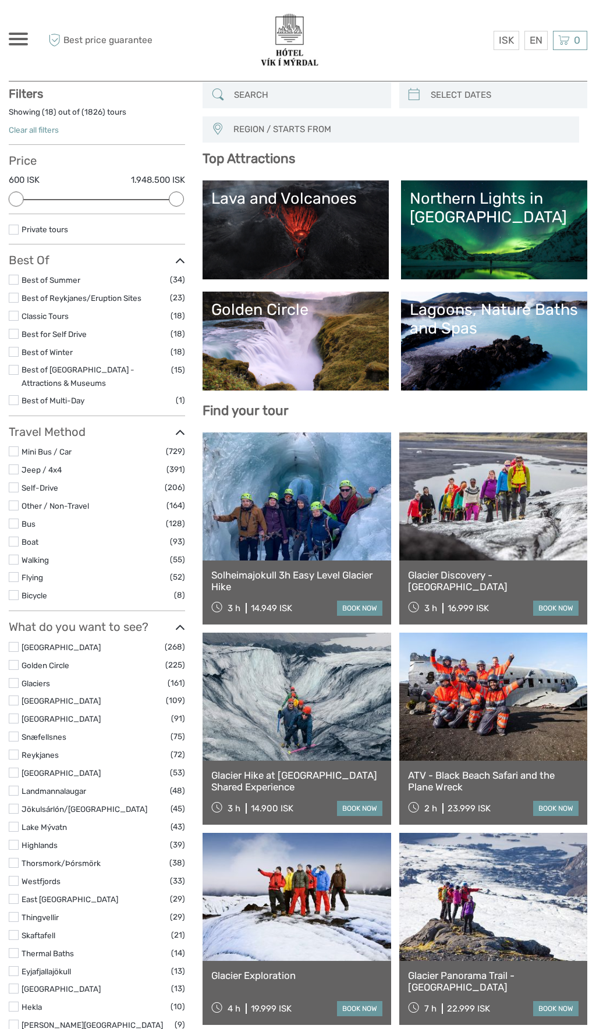
scroll to position [66, 0]
click at [17, 699] on label at bounding box center [14, 701] width 10 height 10
click at [0, 0] on input "checkbox" at bounding box center [0, 0] width 0 height 0
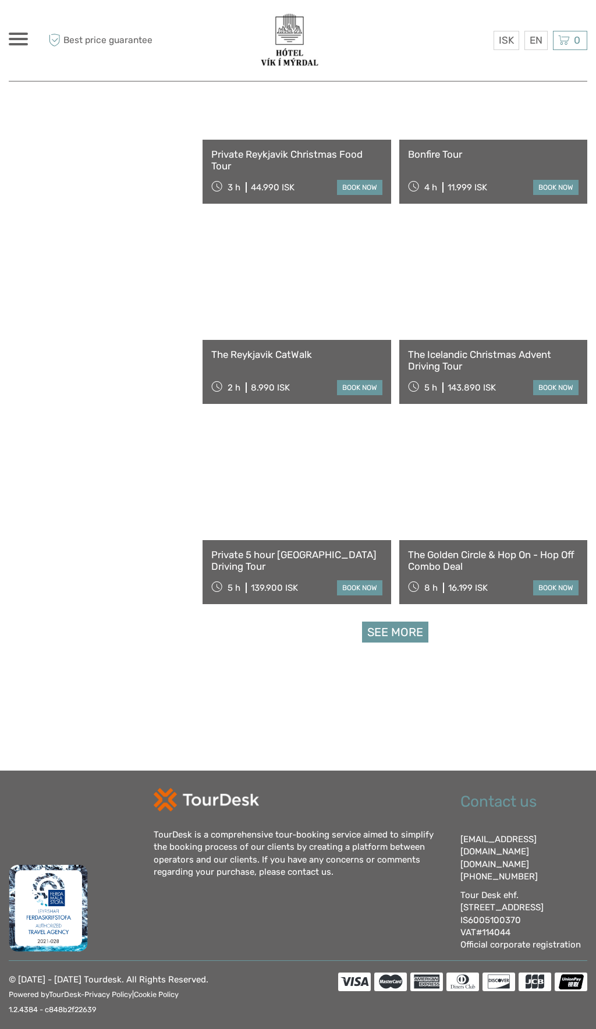
scroll to position [1405, 0]
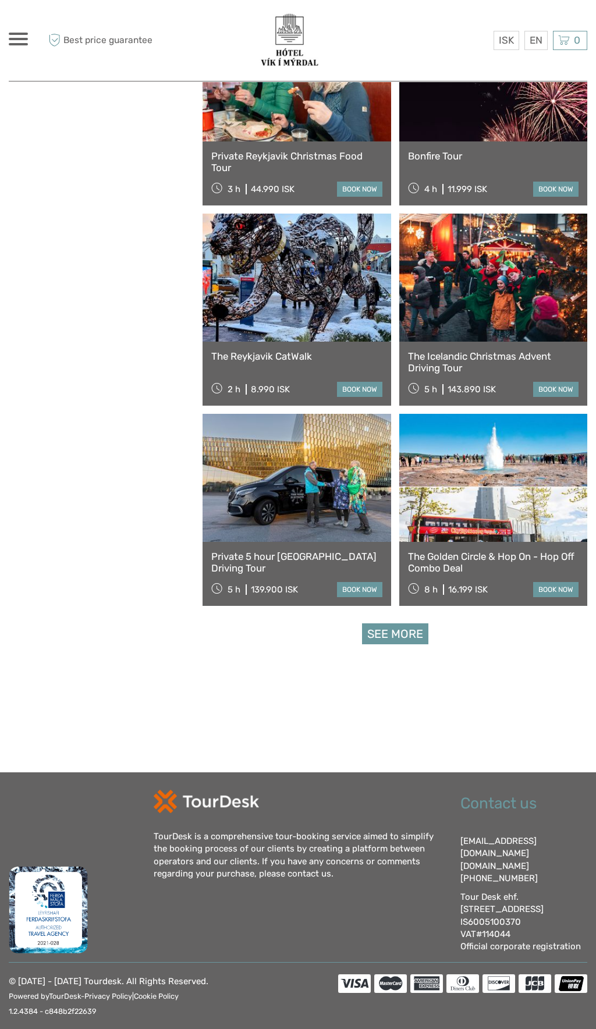
scroll to position [66, 0]
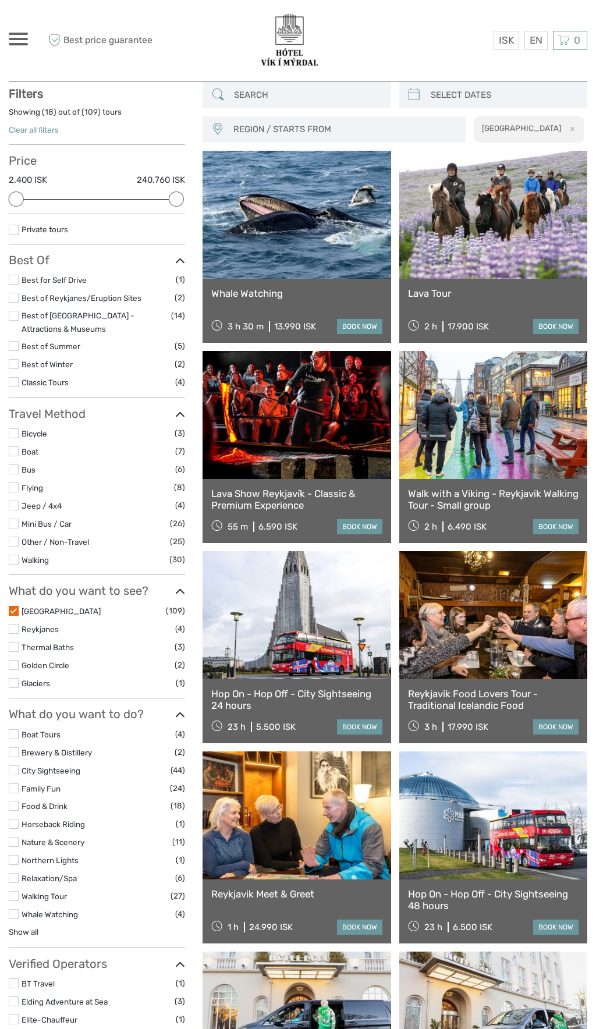
click at [13, 610] on label at bounding box center [14, 611] width 10 height 10
click at [0, 0] on input "checkbox" at bounding box center [0, 0] width 0 height 0
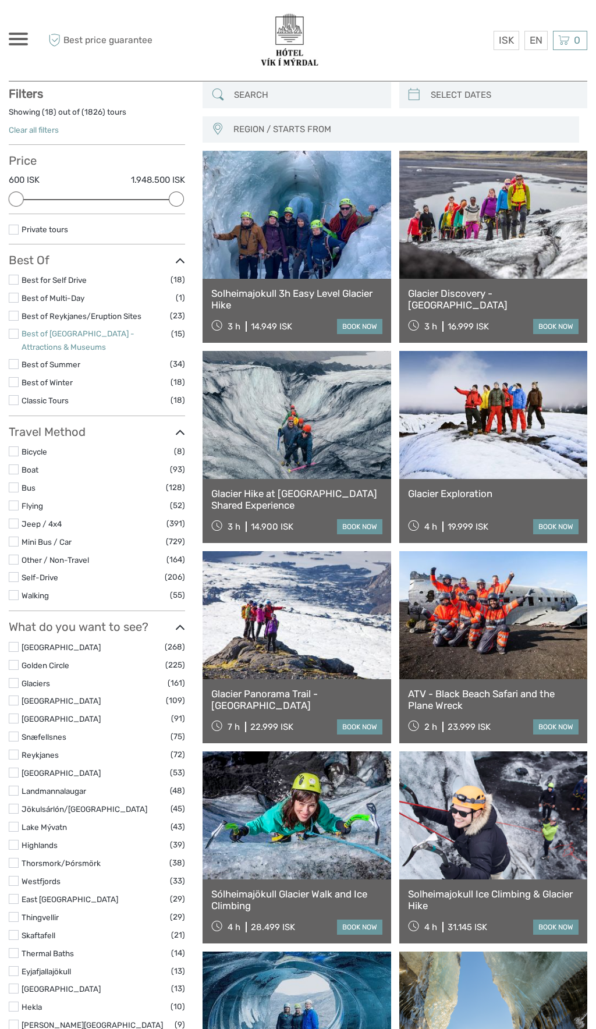
click at [23, 348] on link "Best of Reykjavík - Attractions & Museums" at bounding box center [78, 340] width 113 height 23
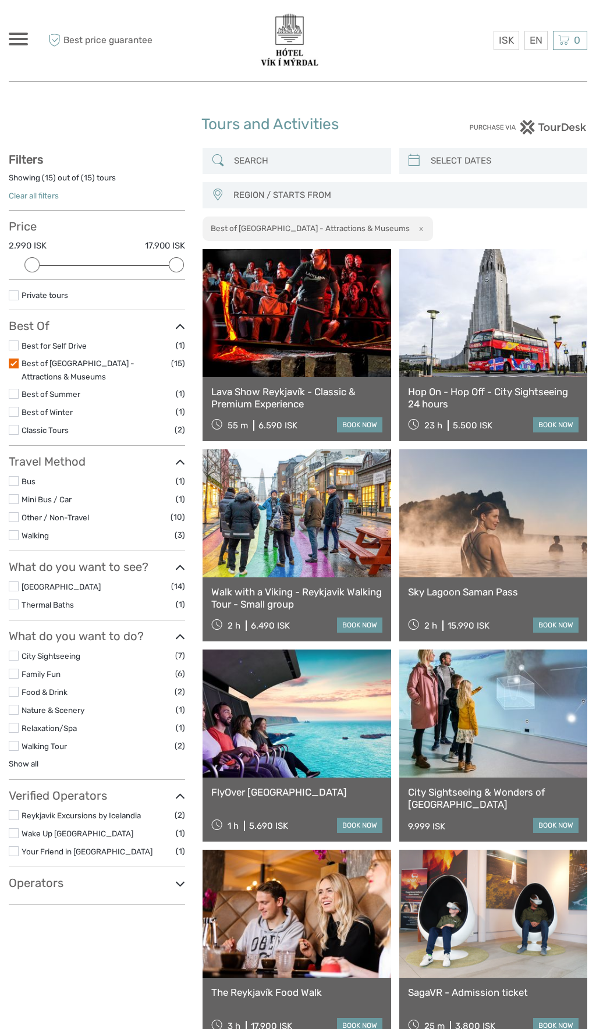
click at [15, 390] on label at bounding box center [14, 394] width 10 height 10
click at [0, 0] on input "checkbox" at bounding box center [0, 0] width 0 height 0
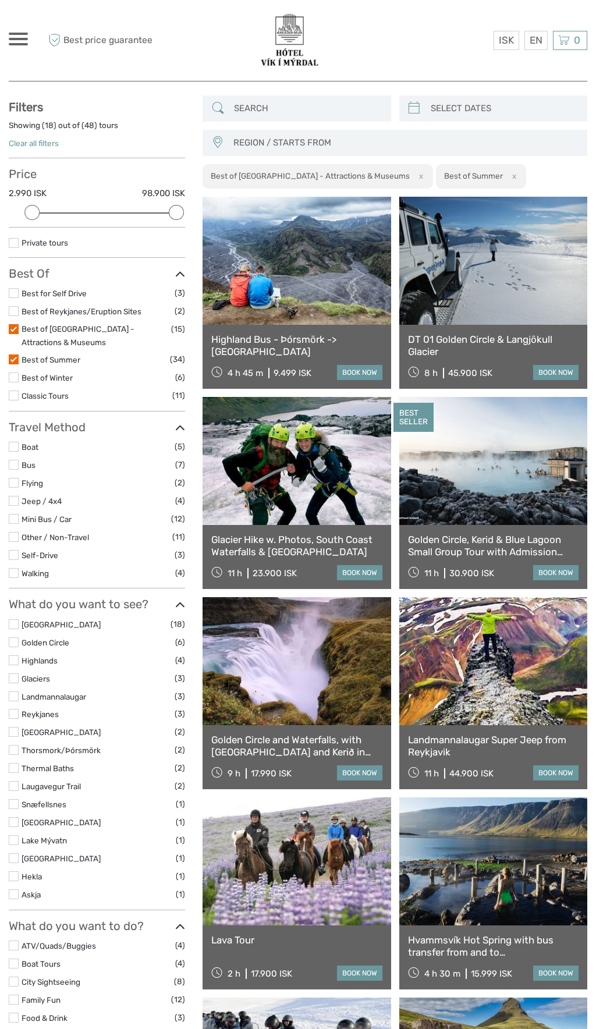
scroll to position [66, 0]
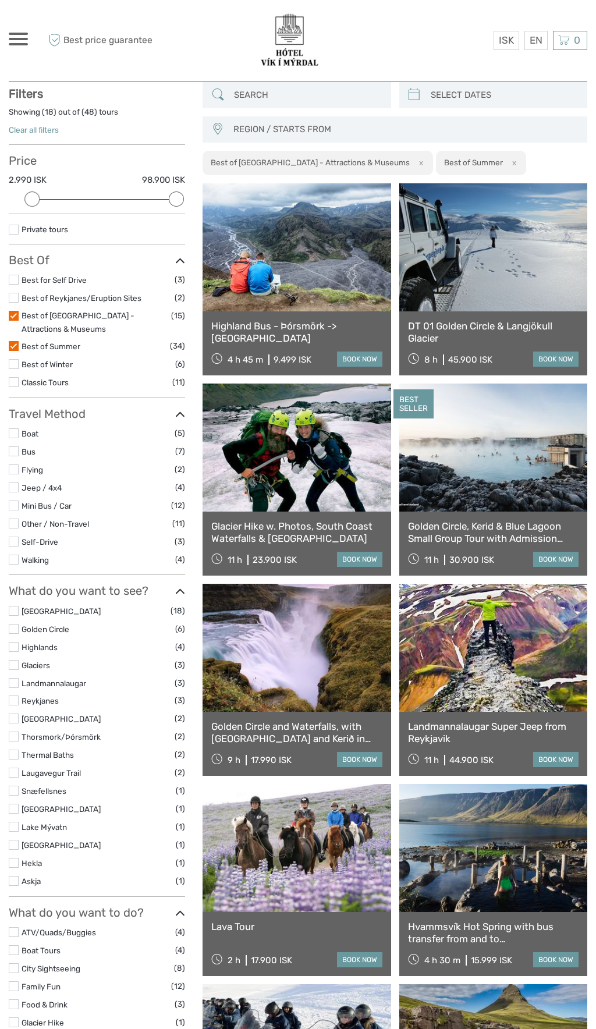
click at [16, 314] on label at bounding box center [14, 316] width 10 height 10
click at [0, 0] on input "checkbox" at bounding box center [0, 0] width 0 height 0
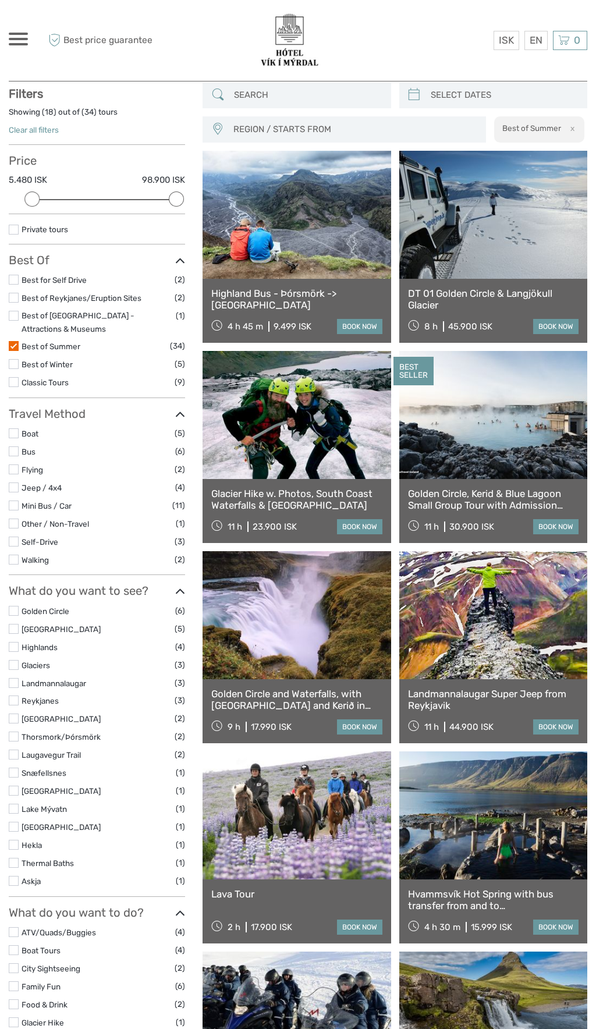
click at [17, 714] on label at bounding box center [14, 719] width 10 height 10
click at [0, 0] on input "checkbox" at bounding box center [0, 0] width 0 height 0
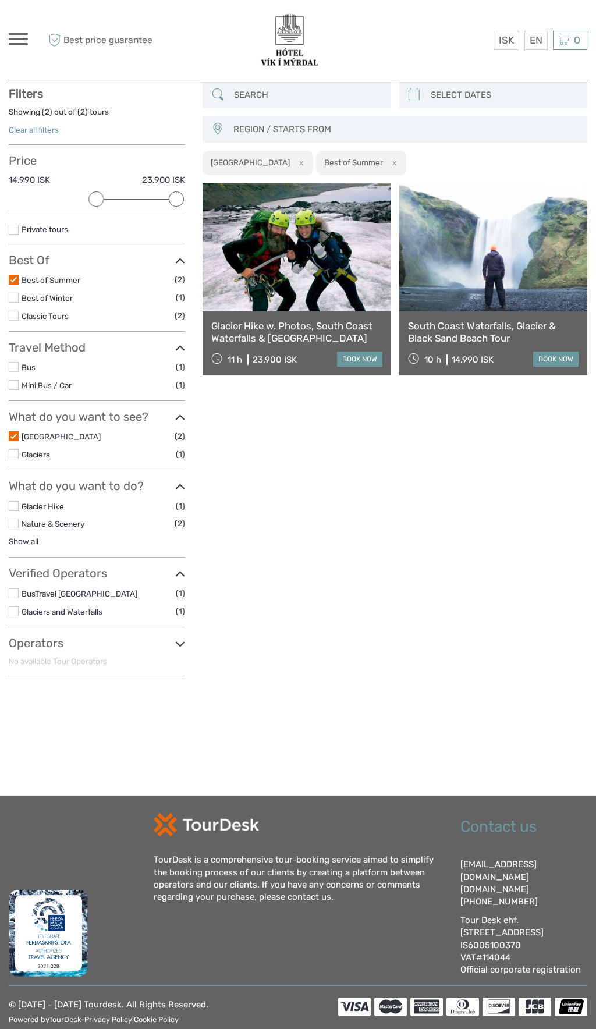
click at [512, 221] on link at bounding box center [493, 247] width 188 height 128
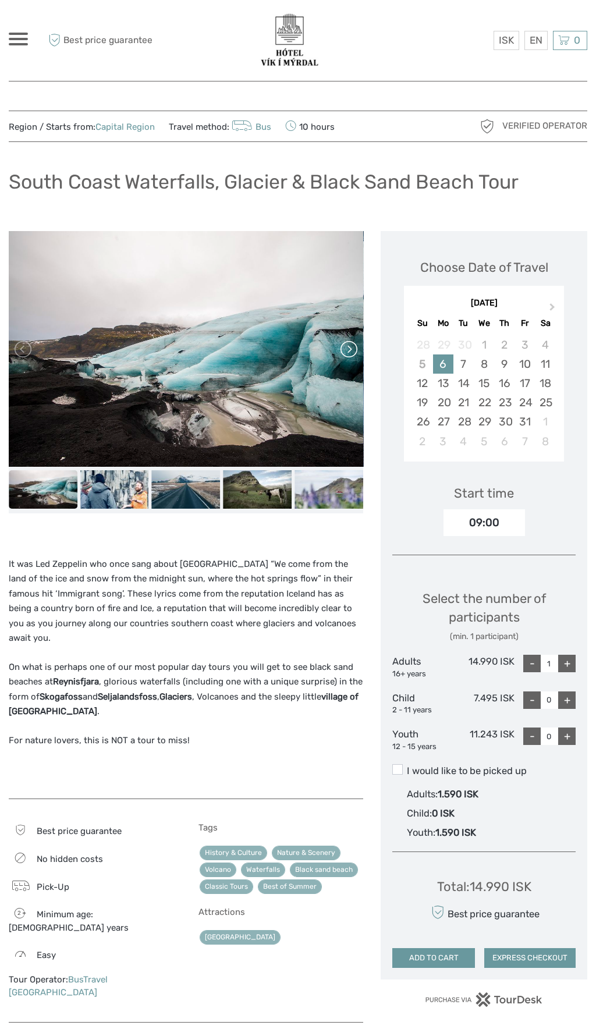
click at [357, 349] on link at bounding box center [348, 349] width 19 height 19
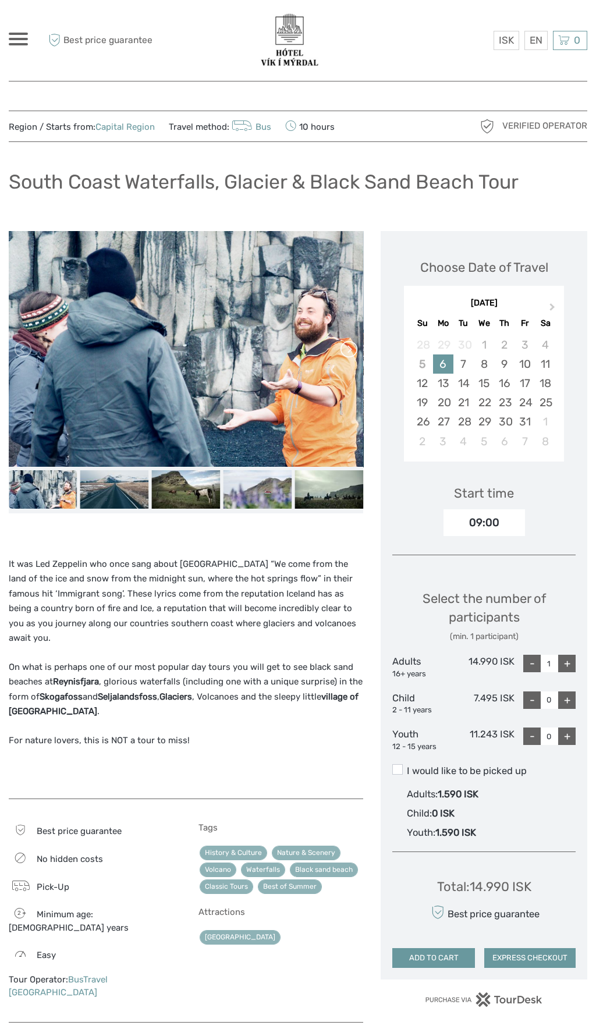
click at [345, 345] on link at bounding box center [348, 349] width 19 height 19
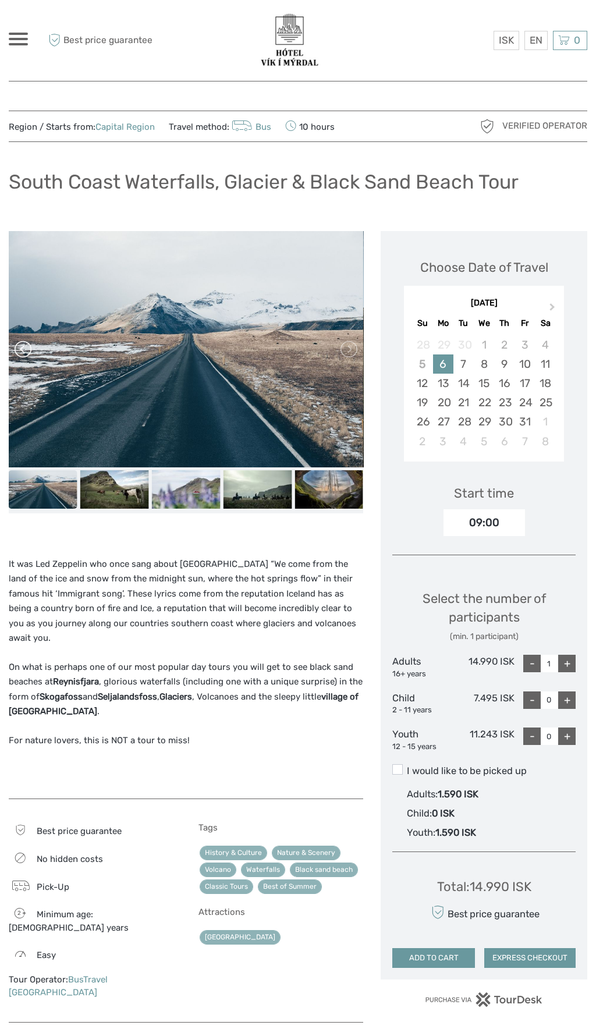
click at [26, 357] on link at bounding box center [24, 349] width 19 height 19
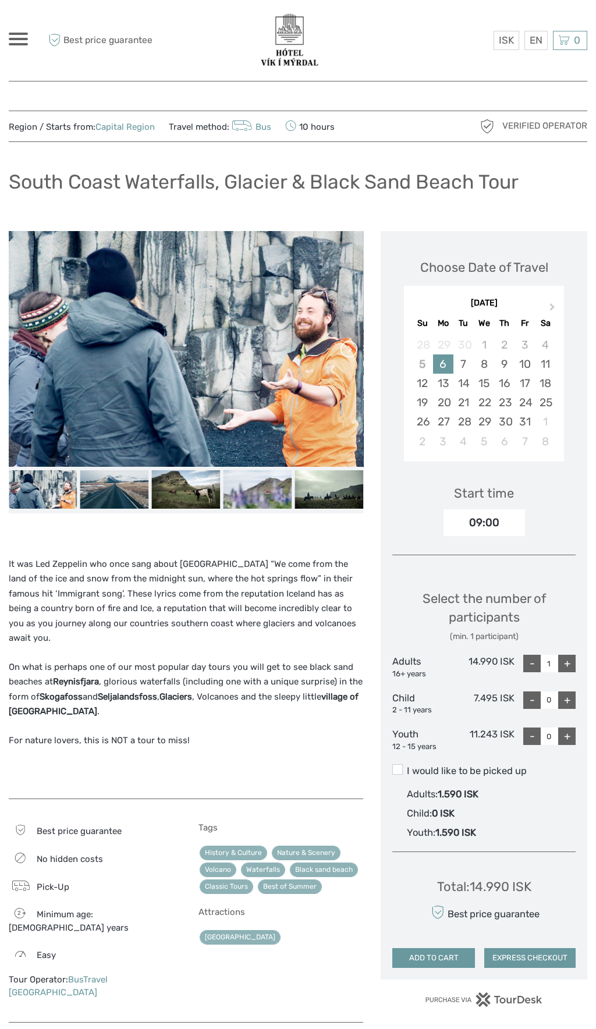
click at [352, 352] on link at bounding box center [348, 349] width 19 height 19
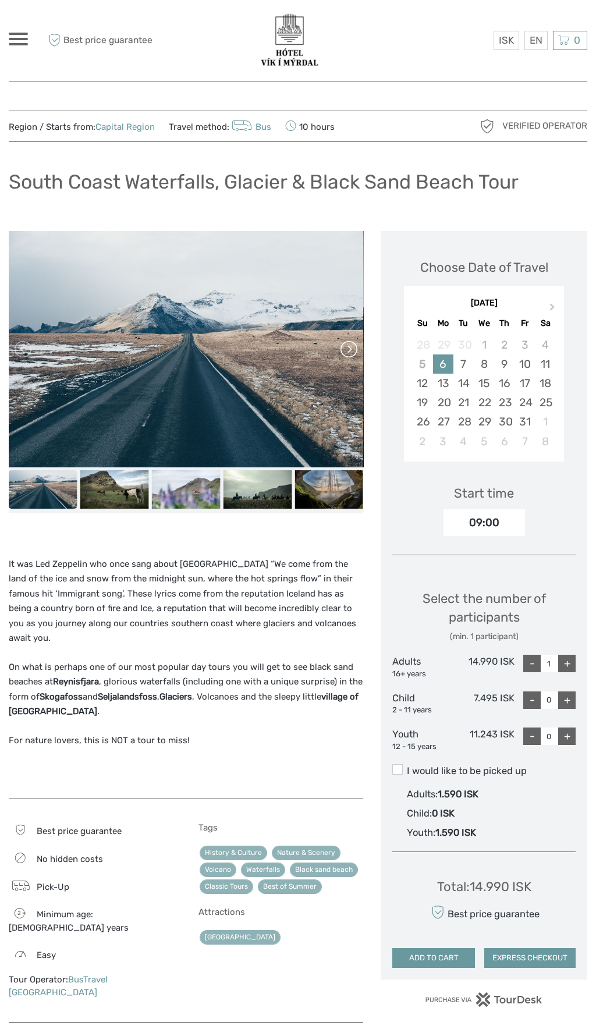
click at [354, 350] on link at bounding box center [348, 349] width 19 height 19
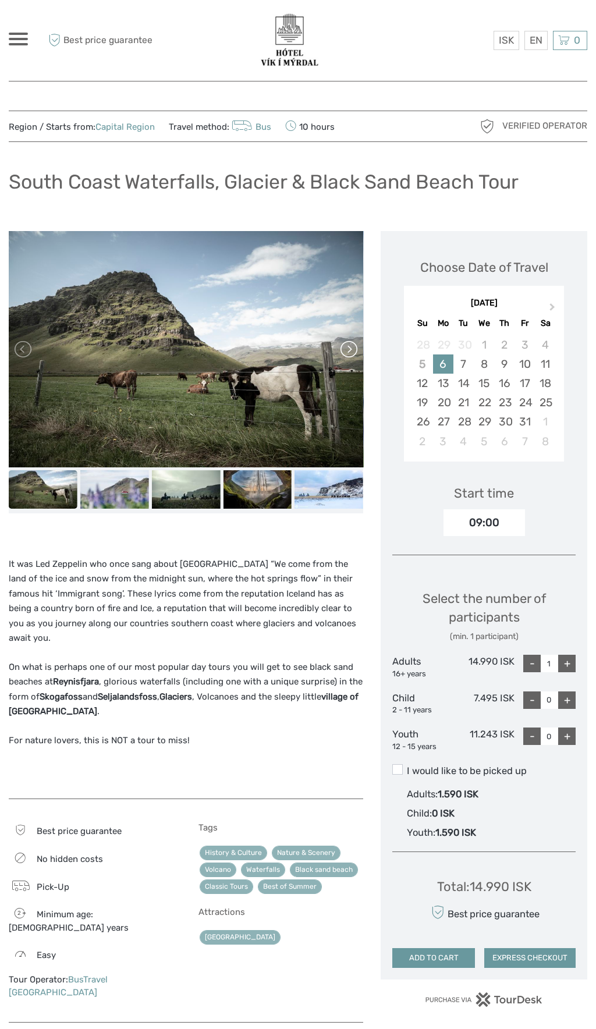
click at [354, 348] on link at bounding box center [348, 349] width 19 height 19
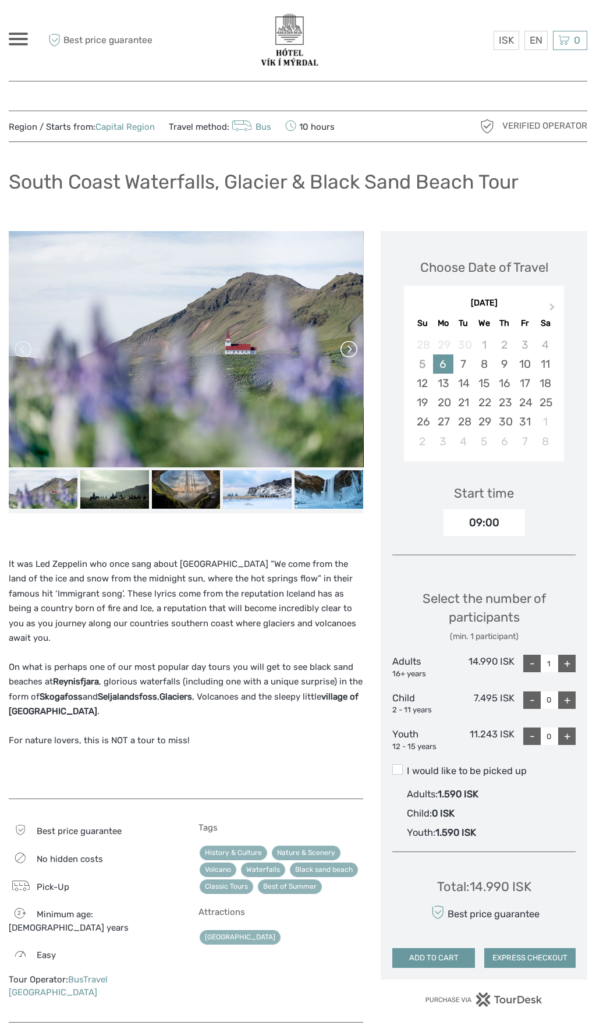
click at [352, 348] on link at bounding box center [348, 349] width 19 height 19
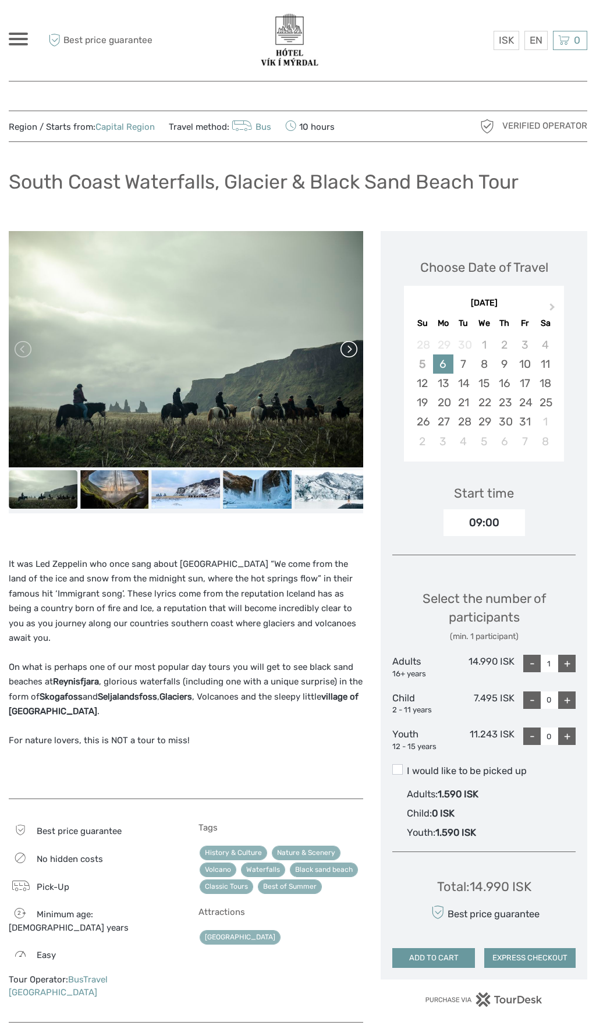
click at [352, 353] on link at bounding box center [348, 349] width 19 height 19
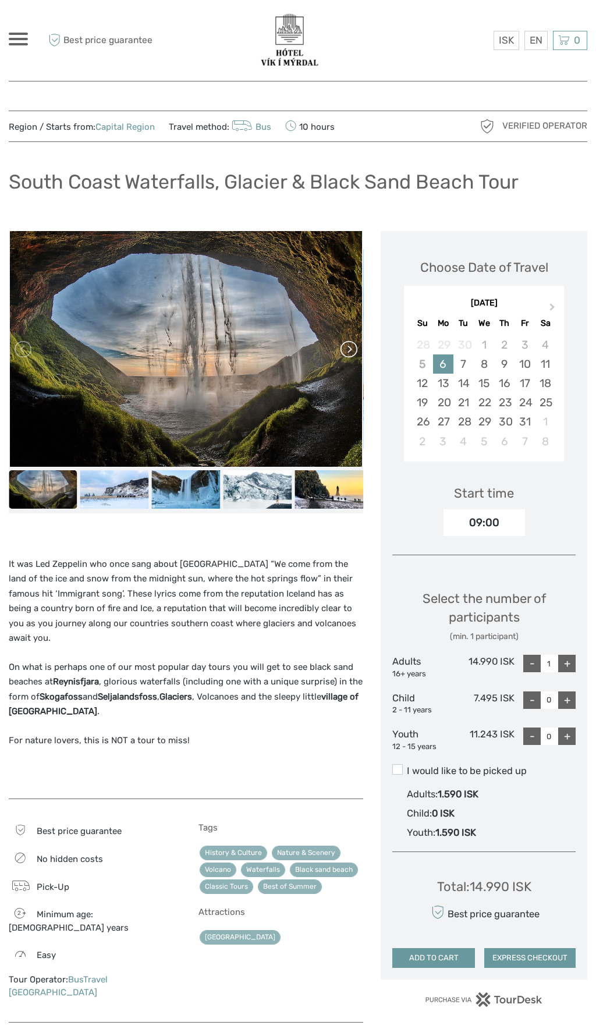
click at [354, 348] on link at bounding box center [348, 349] width 19 height 19
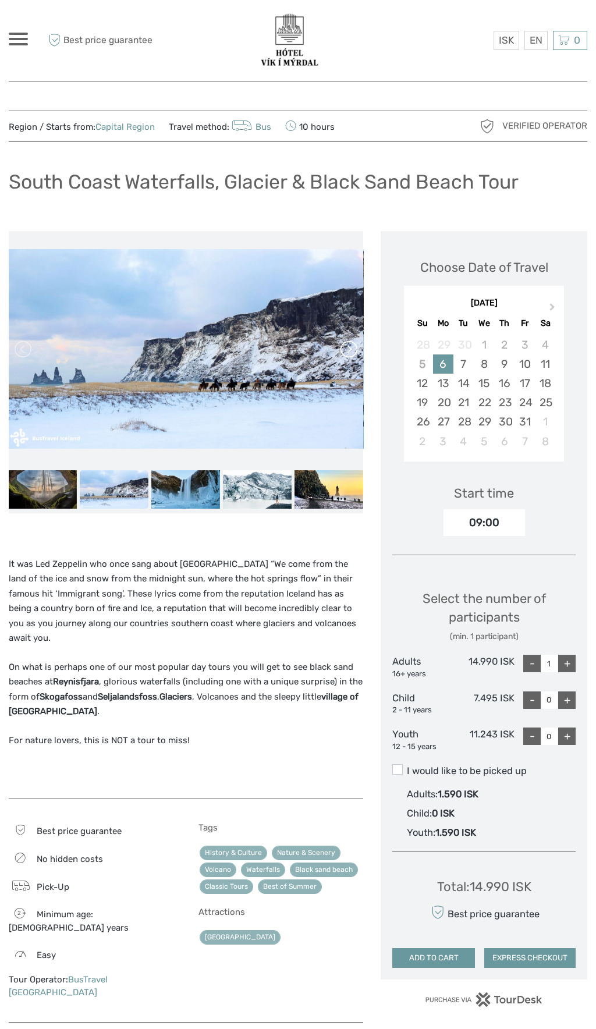
click at [345, 346] on link at bounding box center [348, 349] width 19 height 19
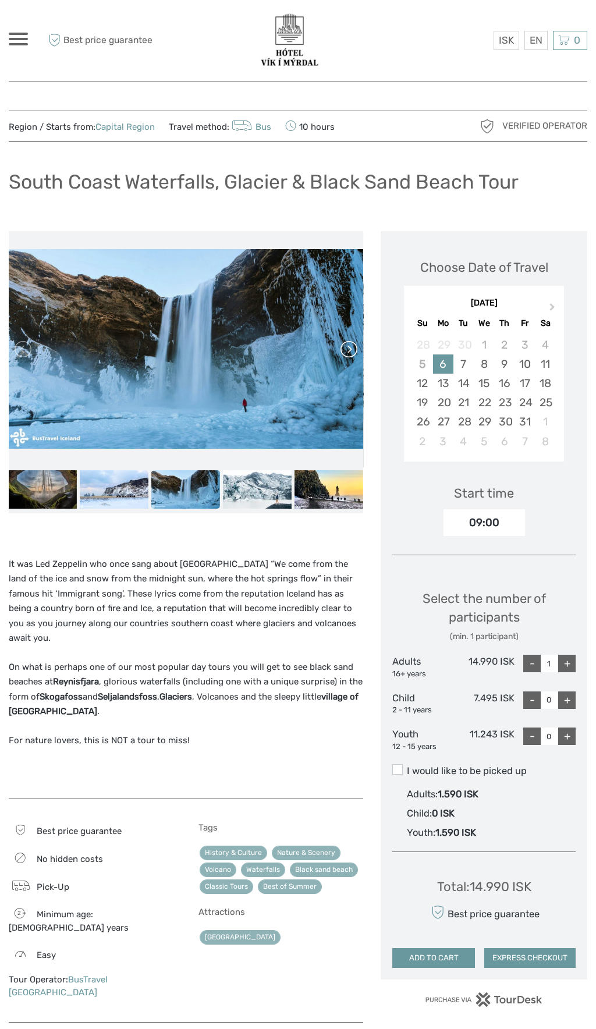
click at [349, 347] on link at bounding box center [348, 349] width 19 height 19
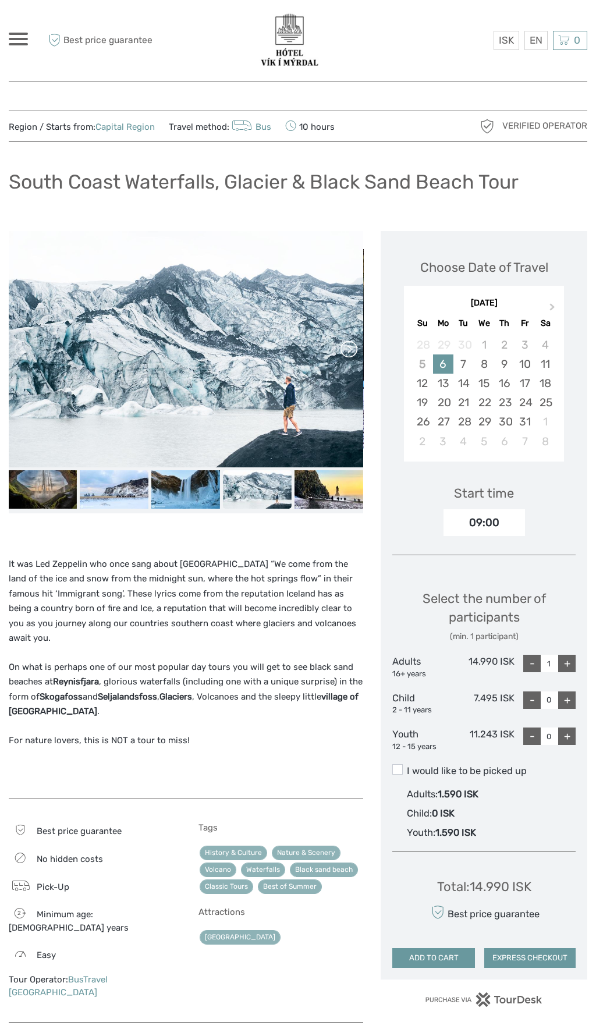
click at [351, 353] on link at bounding box center [348, 349] width 19 height 19
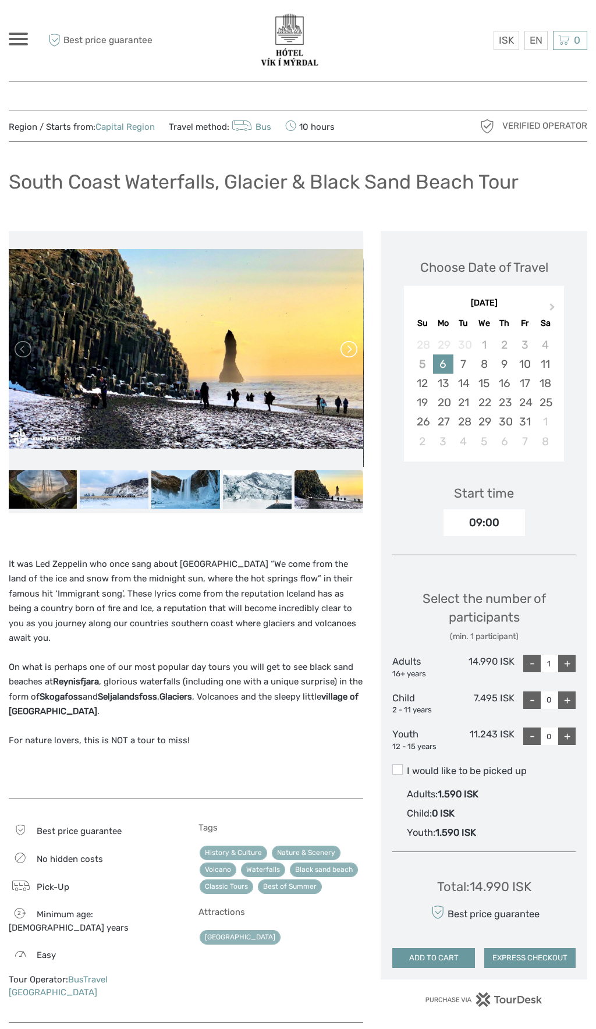
click at [346, 349] on link at bounding box center [348, 349] width 19 height 19
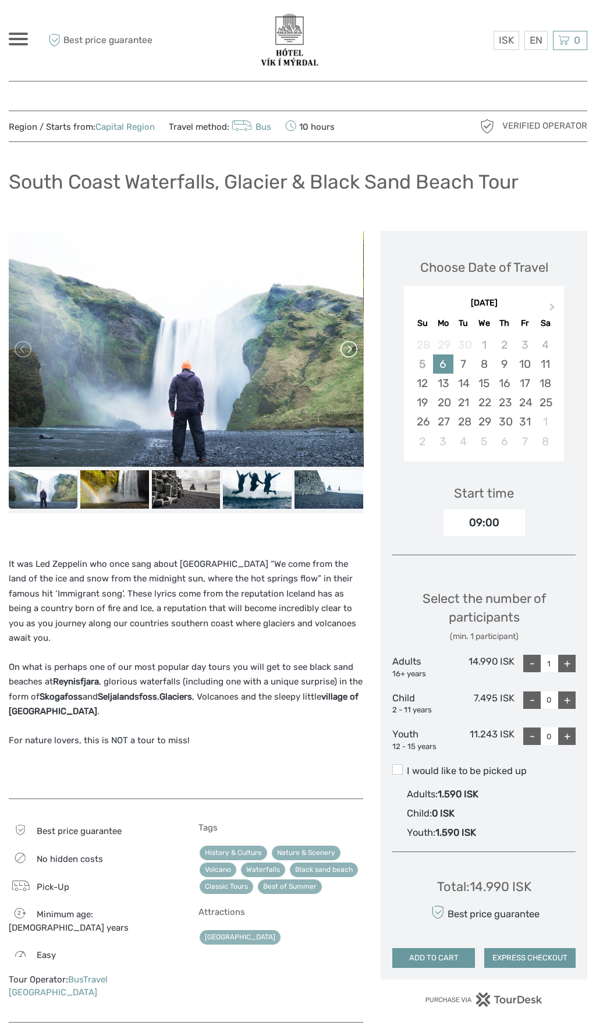
click at [352, 350] on link at bounding box center [348, 349] width 19 height 19
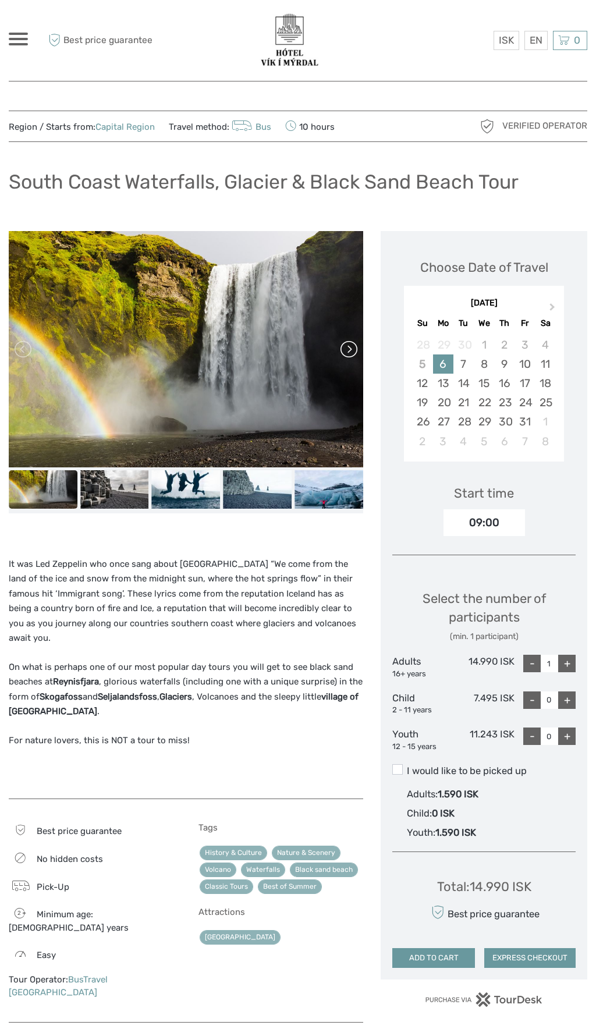
click at [352, 350] on link at bounding box center [348, 349] width 19 height 19
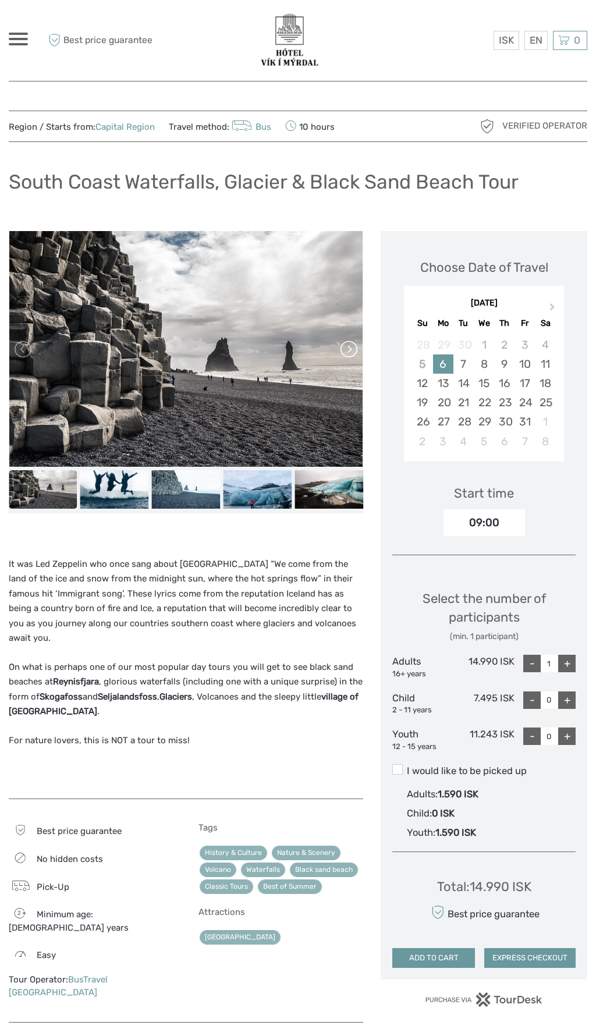
click at [349, 350] on link at bounding box center [348, 349] width 19 height 19
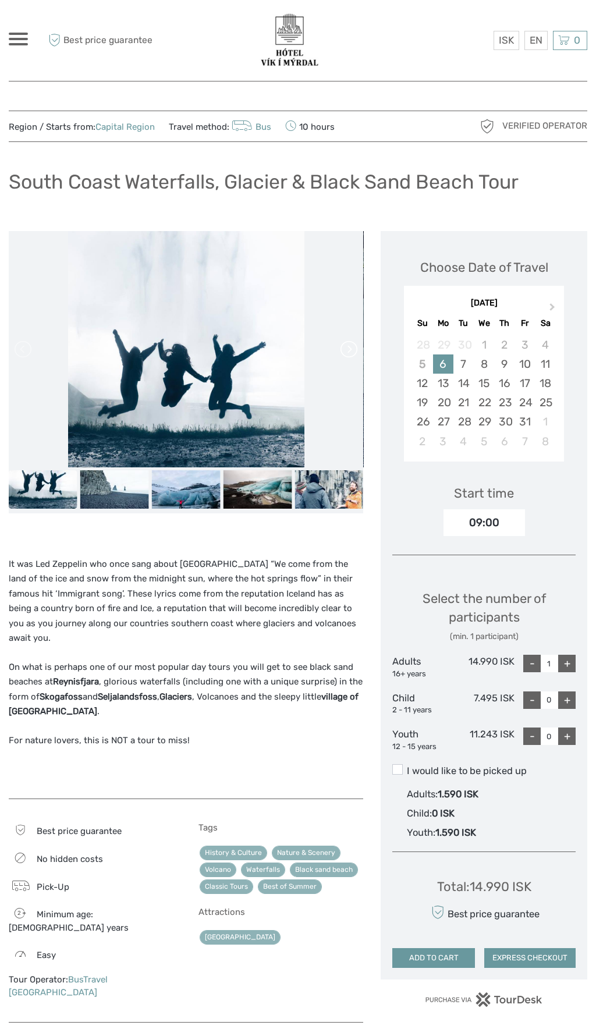
click at [348, 349] on link at bounding box center [348, 349] width 19 height 19
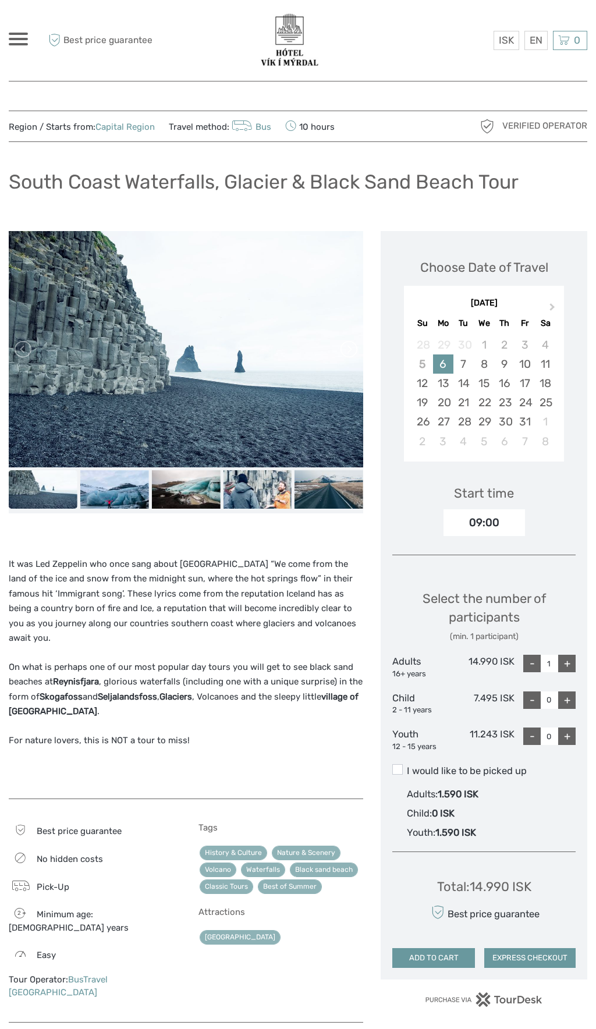
click at [344, 352] on link at bounding box center [348, 349] width 19 height 19
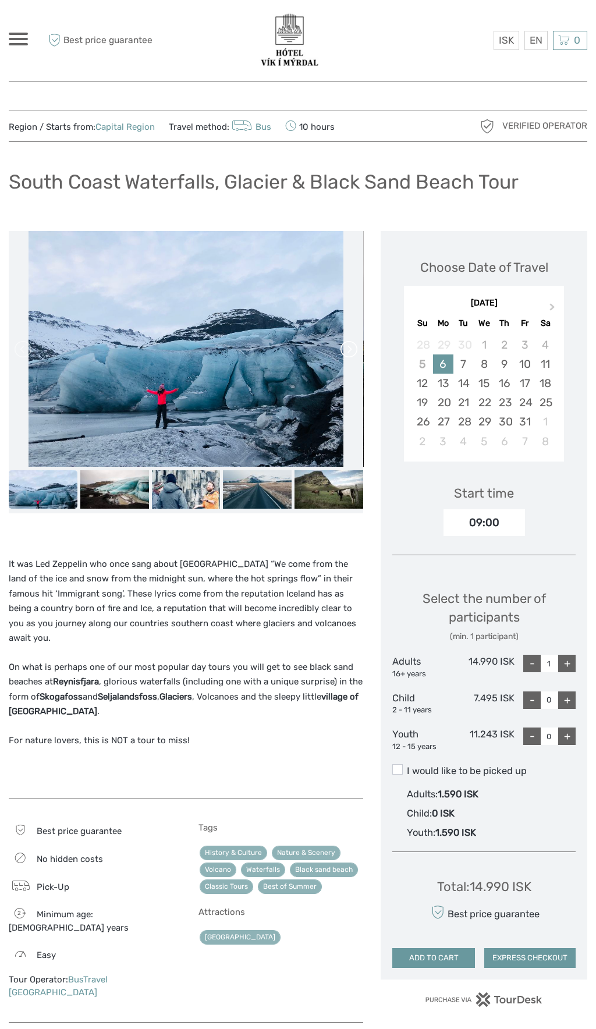
click at [357, 349] on link at bounding box center [348, 349] width 19 height 19
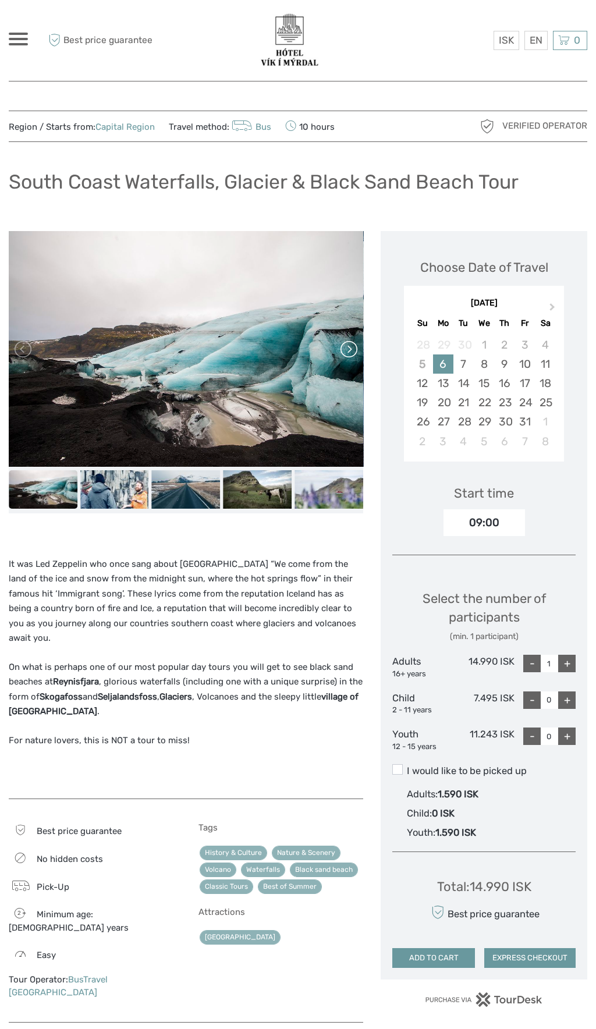
click at [355, 349] on link at bounding box center [348, 349] width 19 height 19
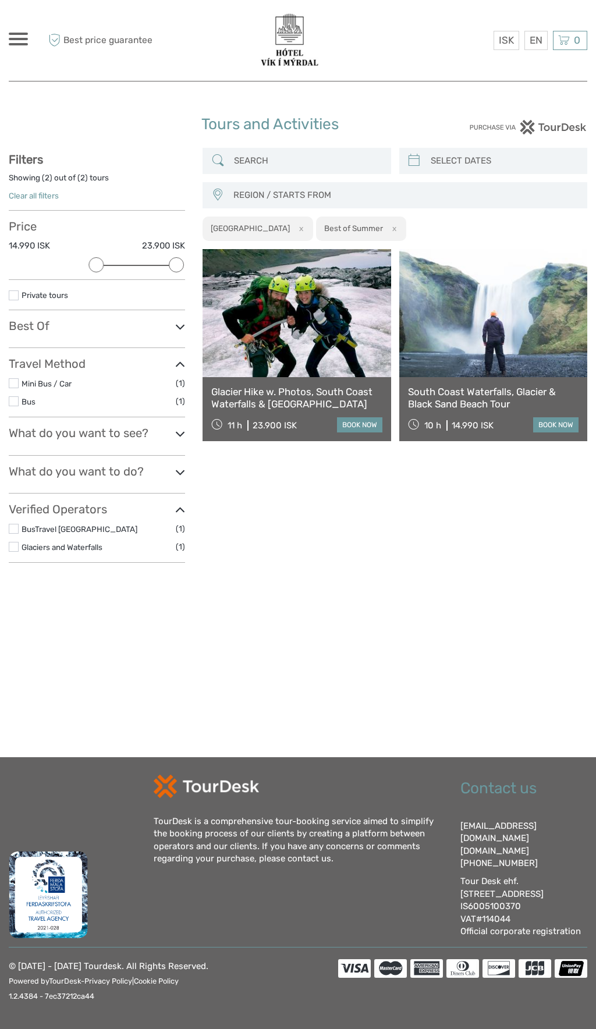
select select
click at [537, 44] on div "EN English Español Deutsch" at bounding box center [536, 40] width 23 height 19
click at [437, 38] on div at bounding box center [298, 40] width 289 height 63
click at [525, 68] on link "English" at bounding box center [522, 64] width 49 height 21
select select
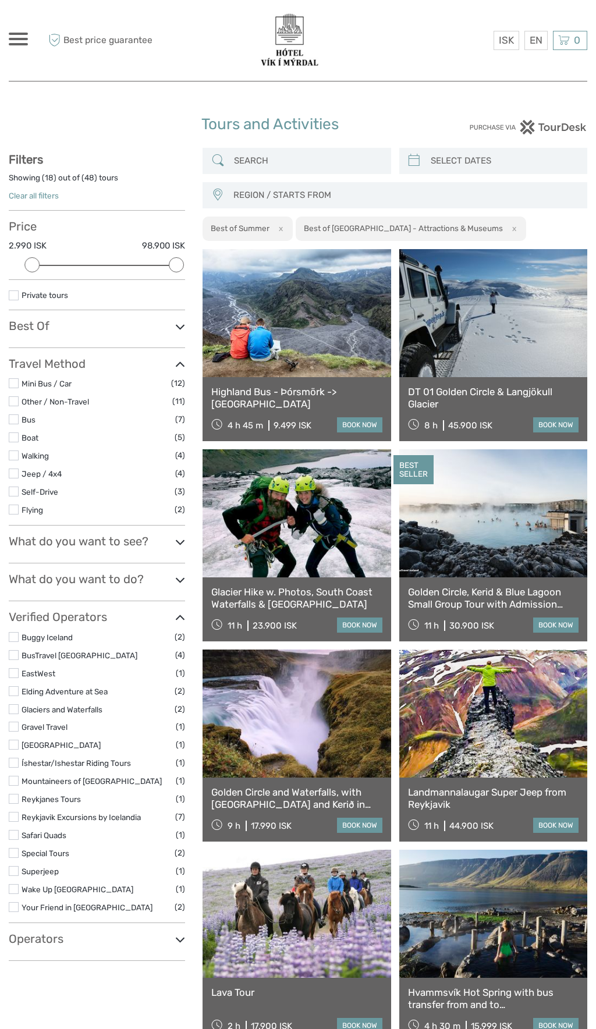
select select
click at [183, 541] on icon at bounding box center [180, 542] width 10 height 16
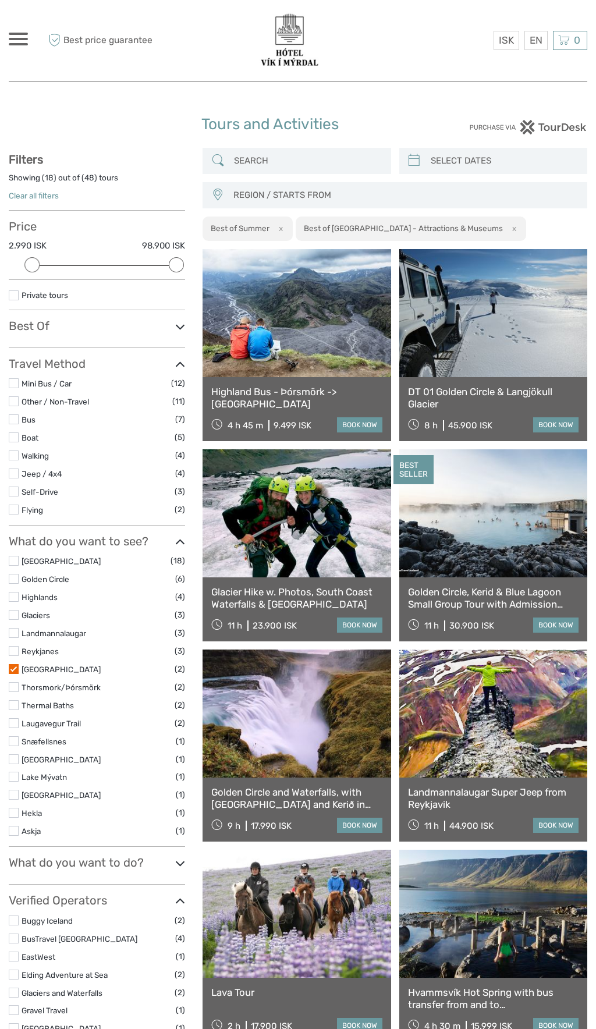
click at [182, 541] on icon at bounding box center [180, 542] width 10 height 16
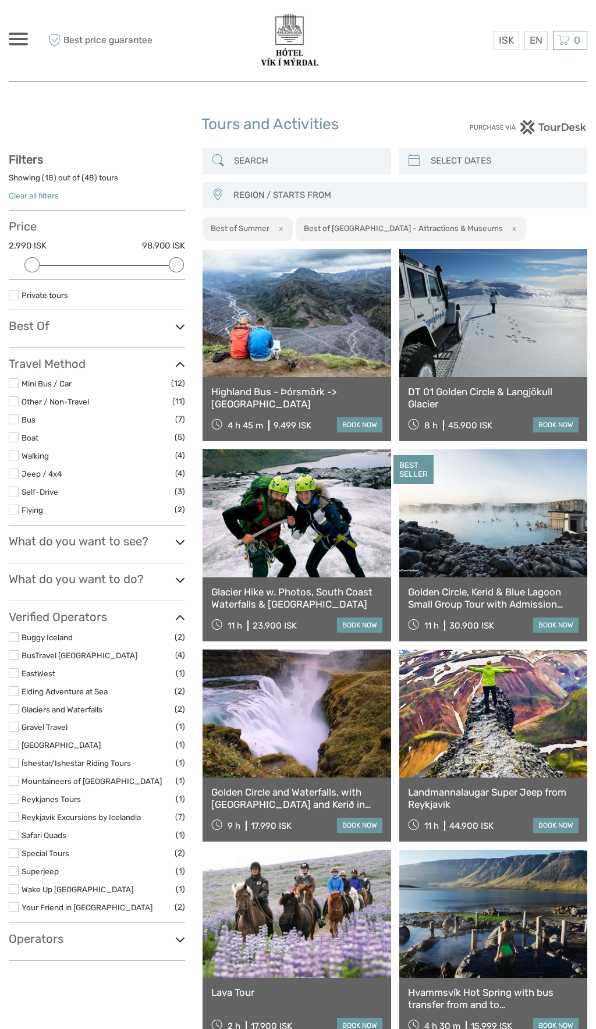
click at [181, 579] on icon at bounding box center [180, 580] width 10 height 16
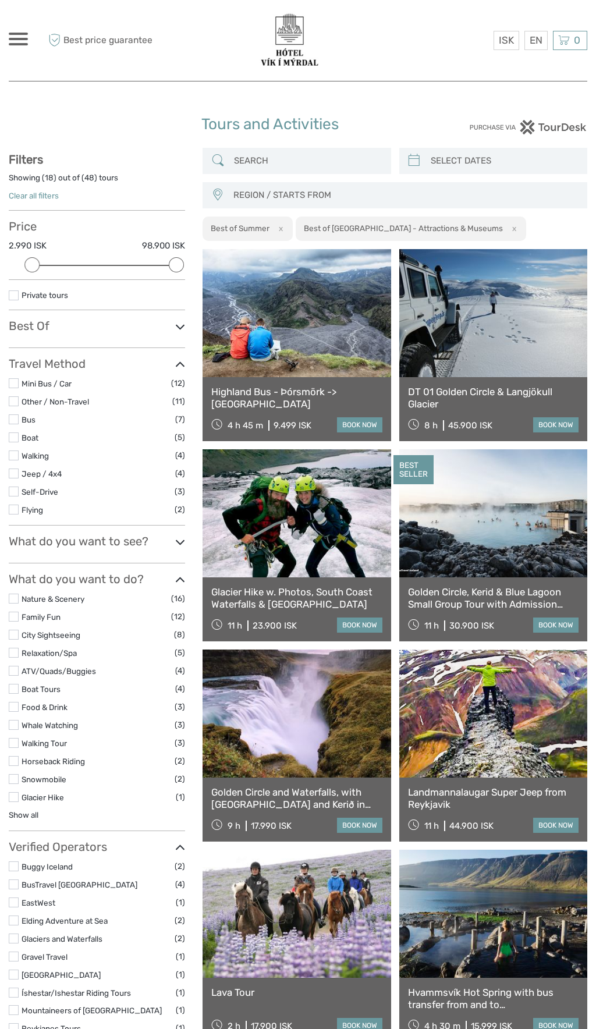
click at [20, 586] on h3 "What do you want to do?" at bounding box center [97, 579] width 176 height 14
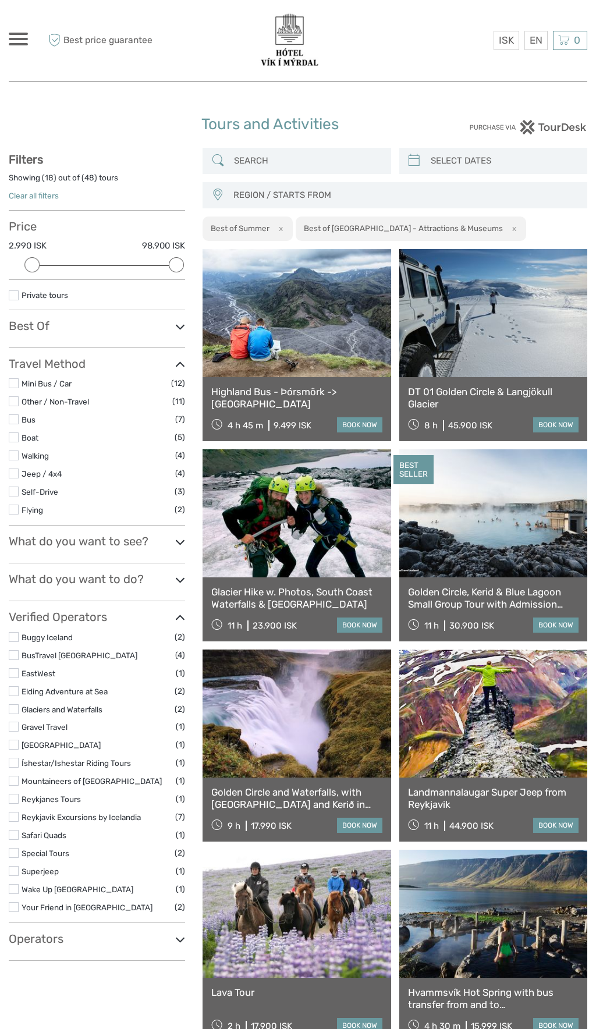
click at [182, 579] on icon at bounding box center [180, 580] width 10 height 16
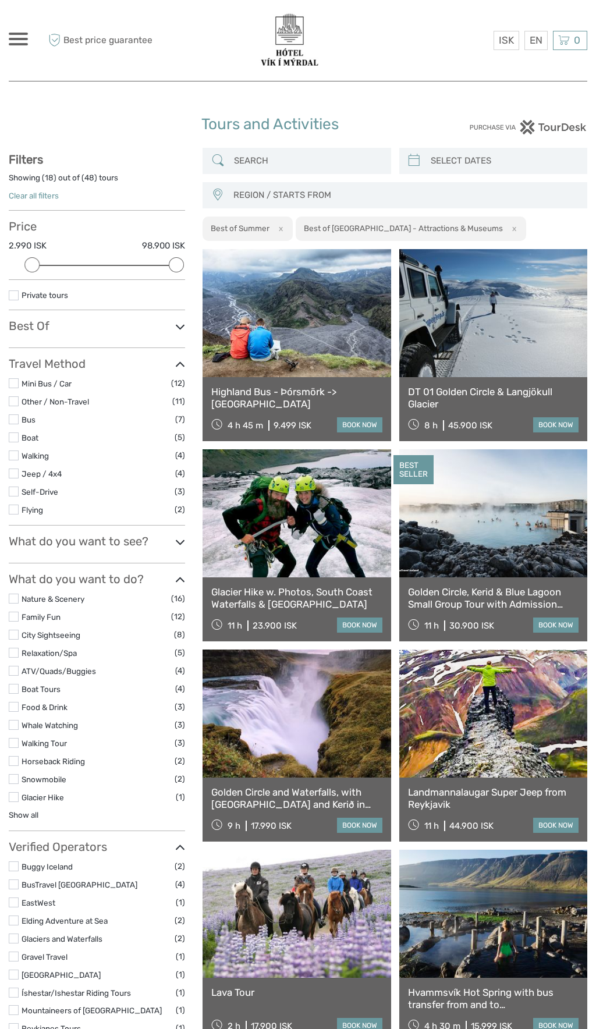
click at [17, 597] on label at bounding box center [14, 599] width 10 height 10
click at [0, 0] on input "checkbox" at bounding box center [0, 0] width 0 height 0
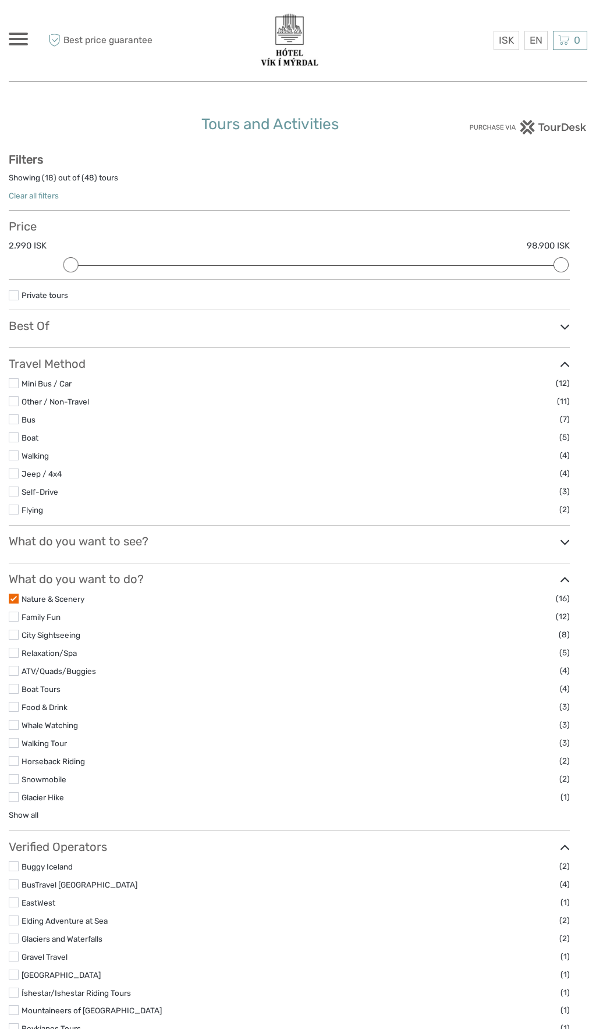
scroll to position [57, 0]
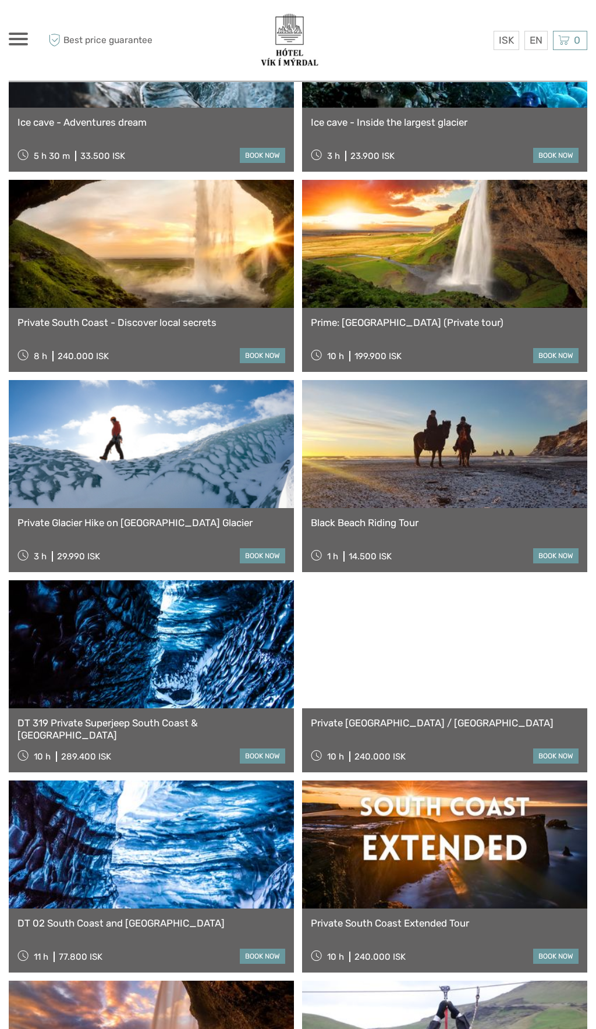
scroll to position [1431, 0]
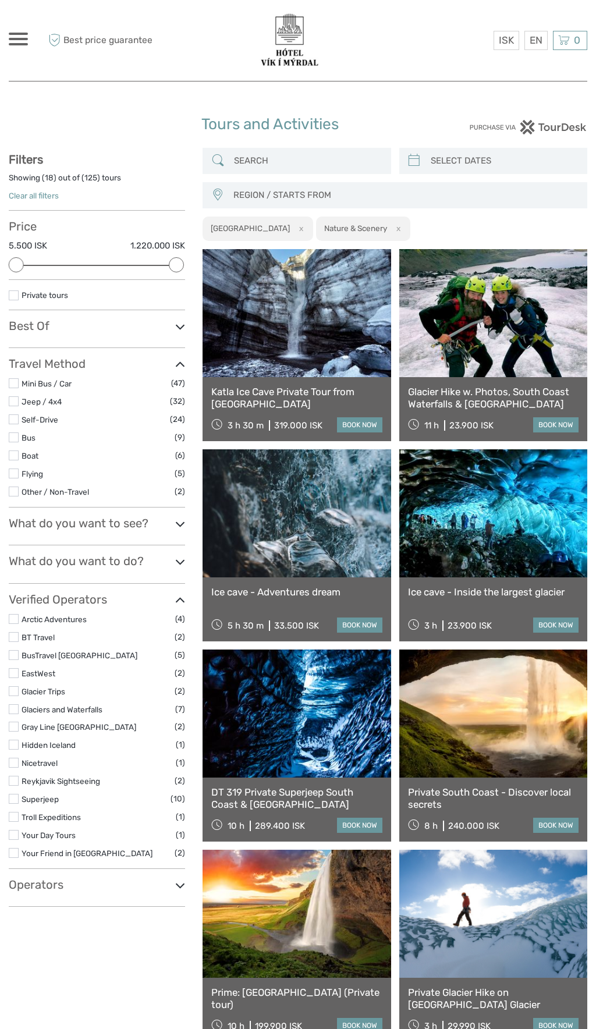
select select
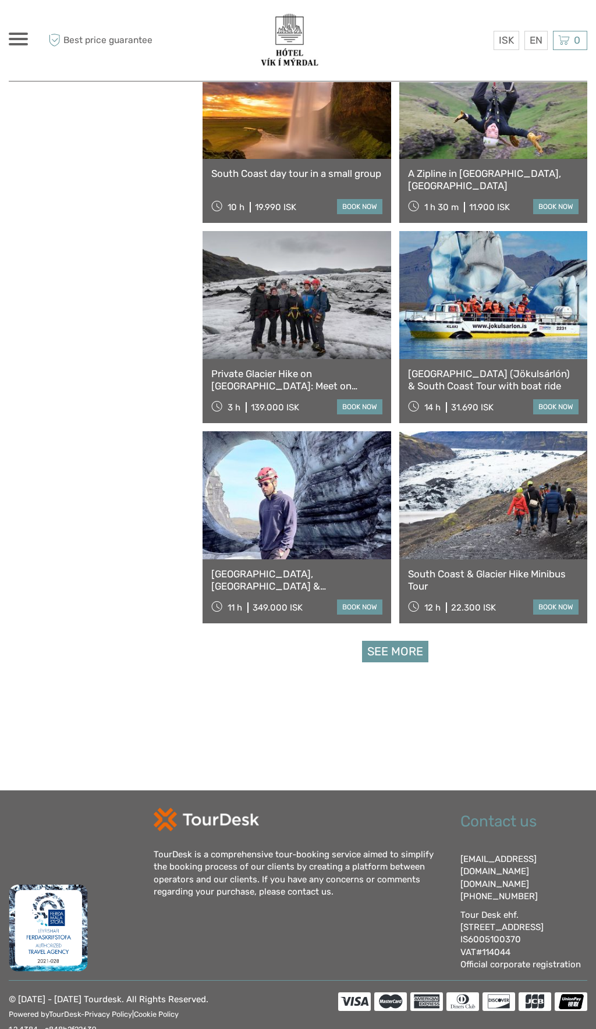
scroll to position [1420, 0]
click at [353, 368] on link "Private Glacier Hike on [GEOGRAPHIC_DATA]: Meet on Location" at bounding box center [296, 380] width 171 height 24
click at [348, 399] on link "book now" at bounding box center [359, 406] width 45 height 15
click at [335, 526] on link at bounding box center [297, 495] width 188 height 128
click at [332, 543] on link at bounding box center [297, 495] width 188 height 128
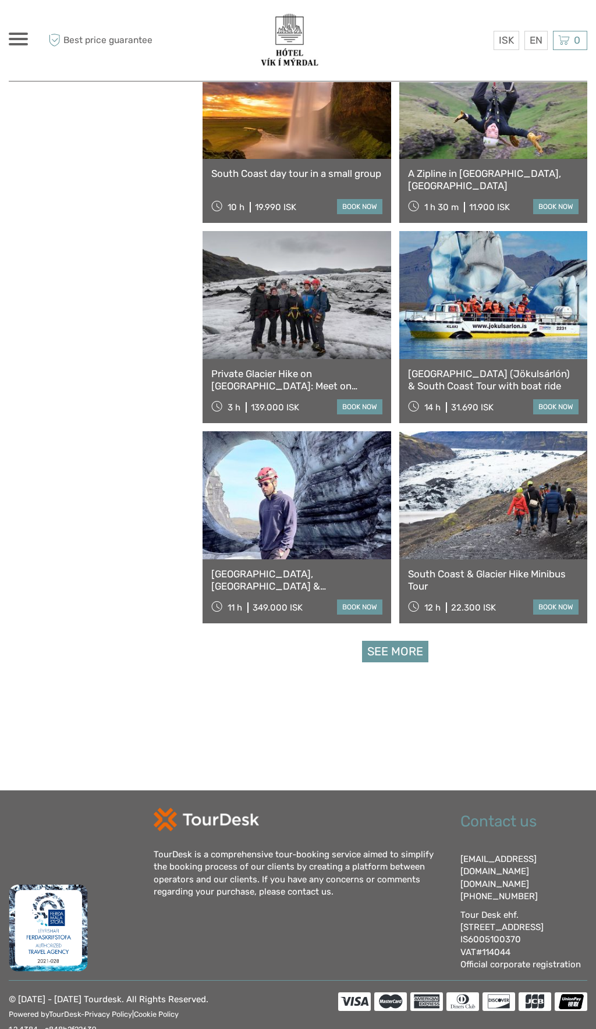
click at [329, 559] on link at bounding box center [297, 495] width 188 height 128
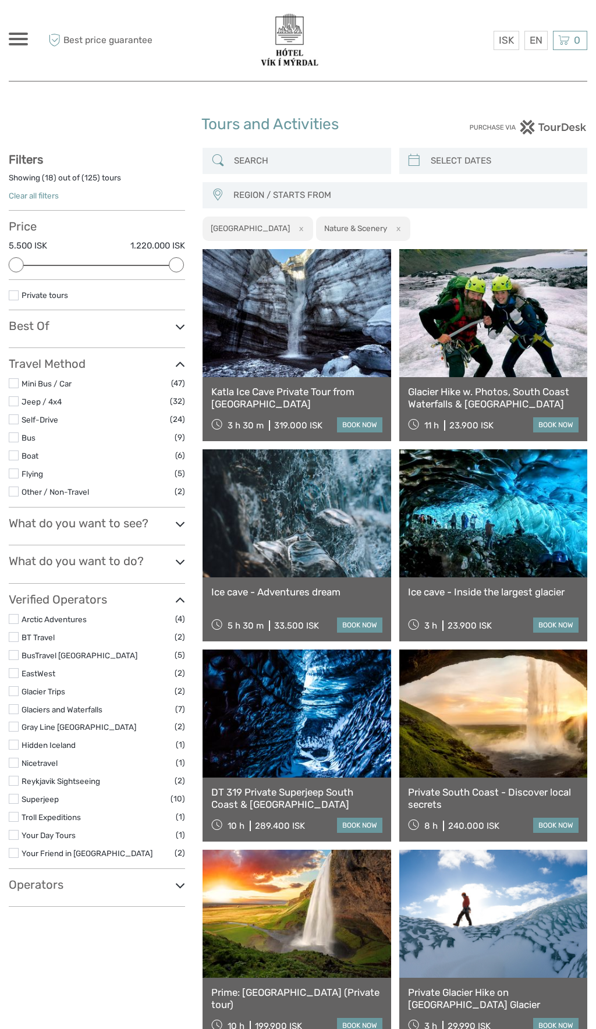
select select
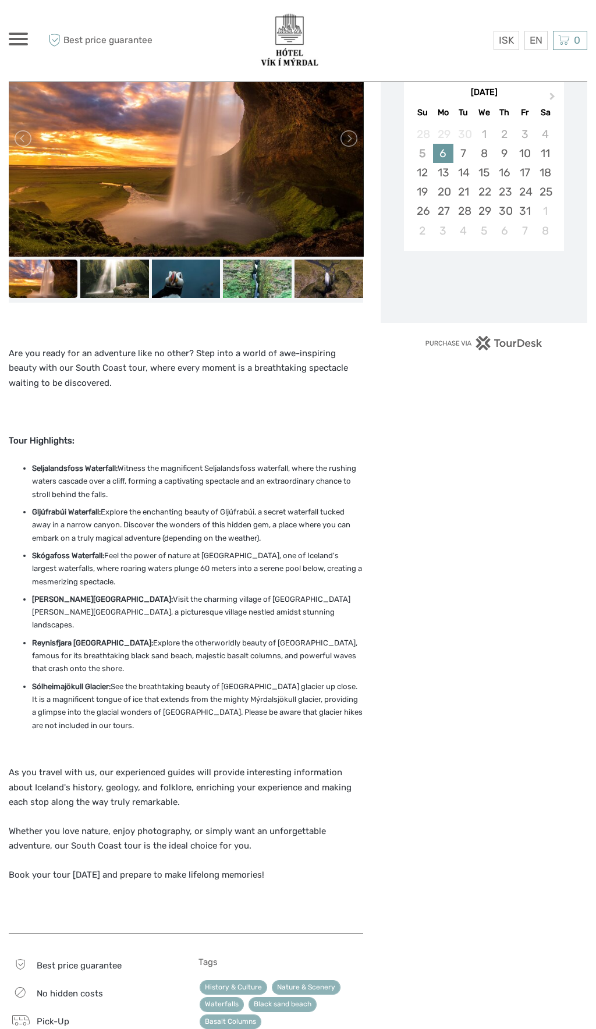
scroll to position [211, 0]
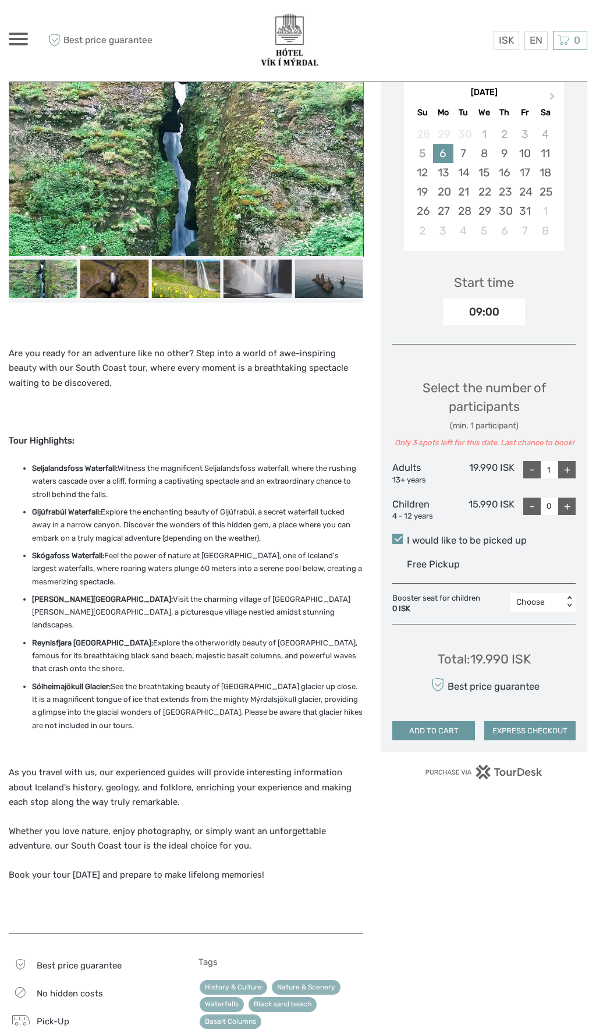
click at [356, 165] on img at bounding box center [186, 138] width 354 height 236
click at [356, 177] on img at bounding box center [186, 138] width 354 height 236
click at [44, 286] on img at bounding box center [43, 279] width 69 height 38
click at [119, 282] on img at bounding box center [114, 279] width 69 height 38
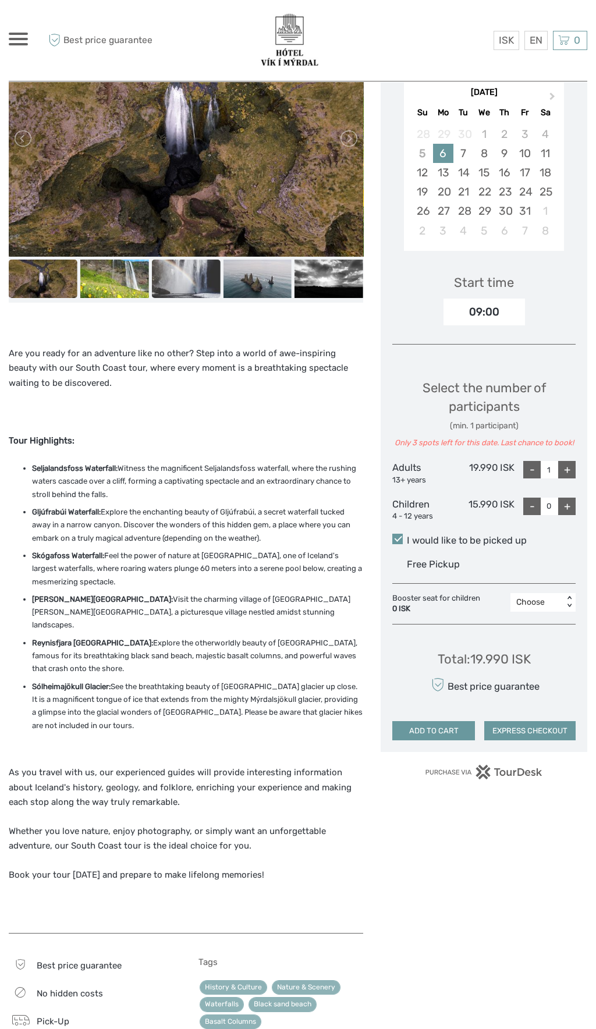
click at [187, 275] on img at bounding box center [186, 279] width 69 height 38
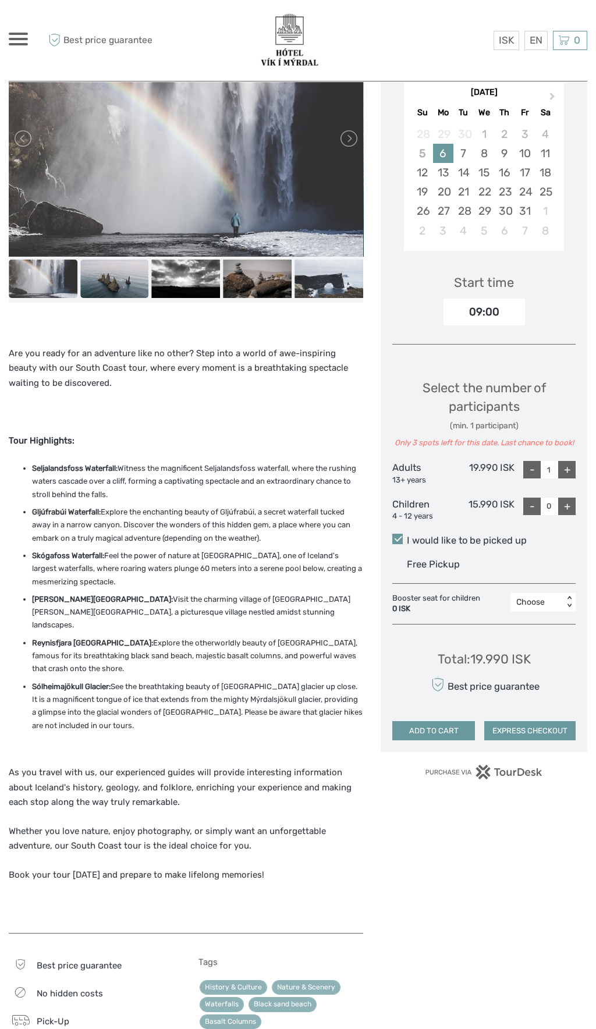
click at [119, 289] on img at bounding box center [114, 279] width 69 height 38
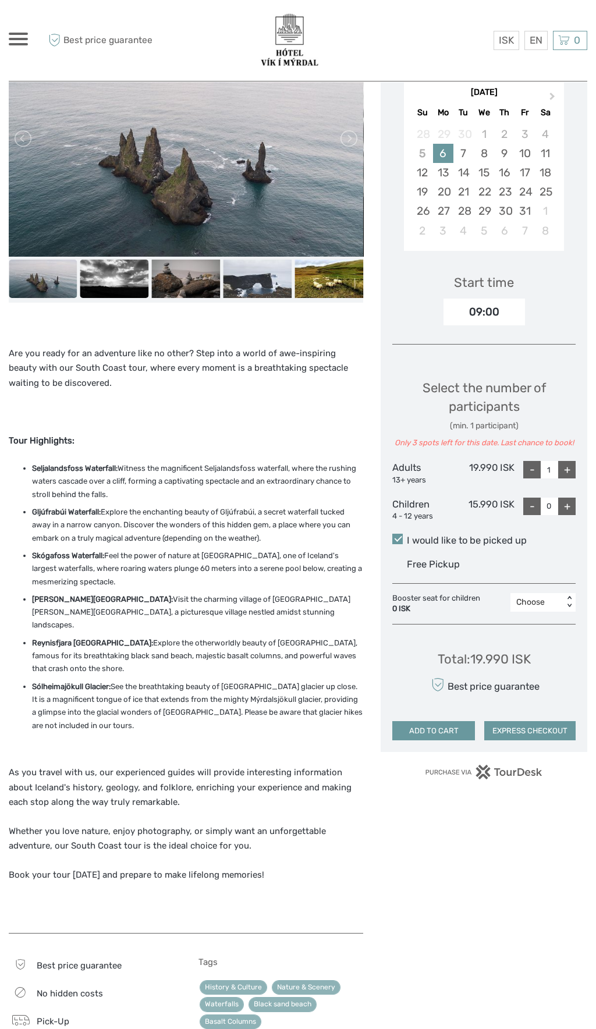
click at [116, 278] on img at bounding box center [114, 279] width 69 height 38
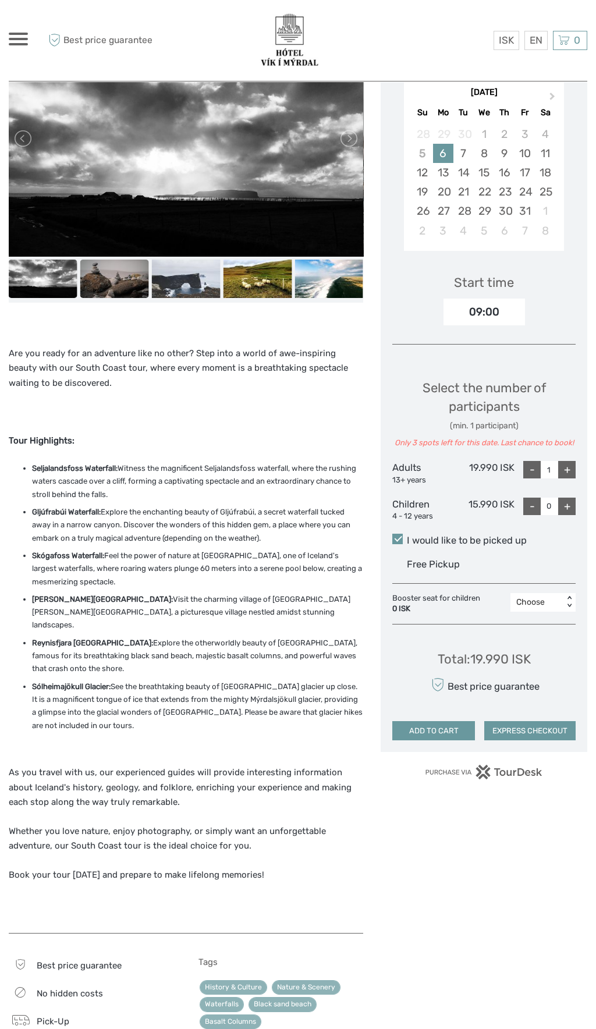
click at [126, 282] on img at bounding box center [114, 279] width 69 height 38
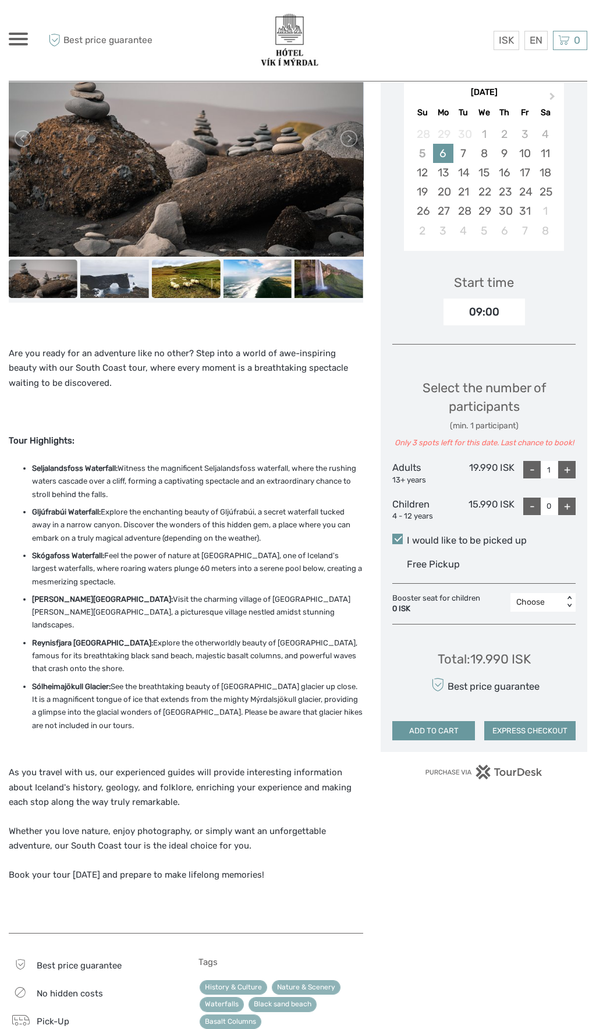
click at [184, 278] on img at bounding box center [186, 279] width 69 height 38
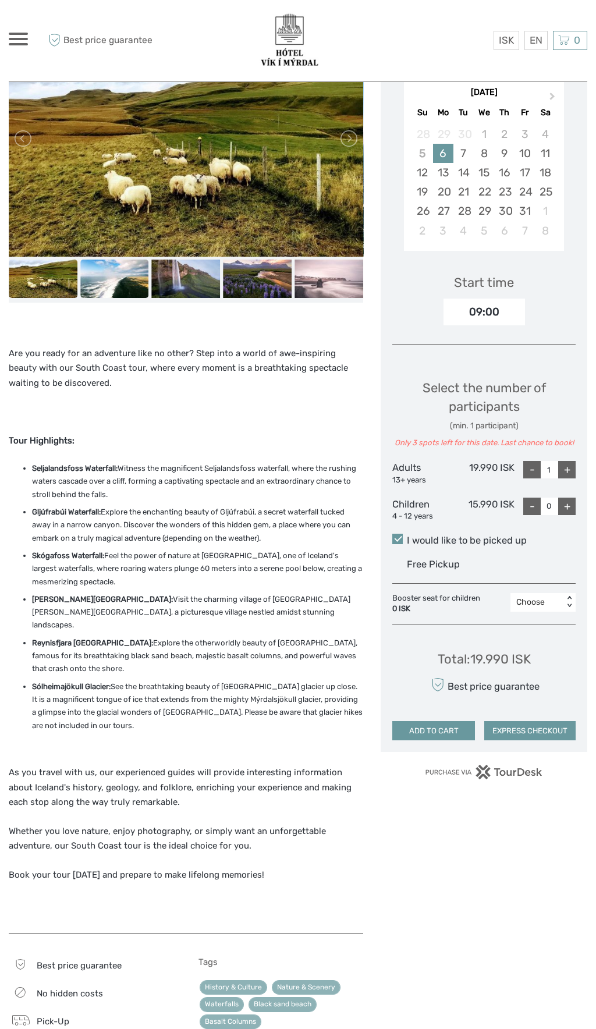
click at [125, 274] on img at bounding box center [114, 279] width 69 height 38
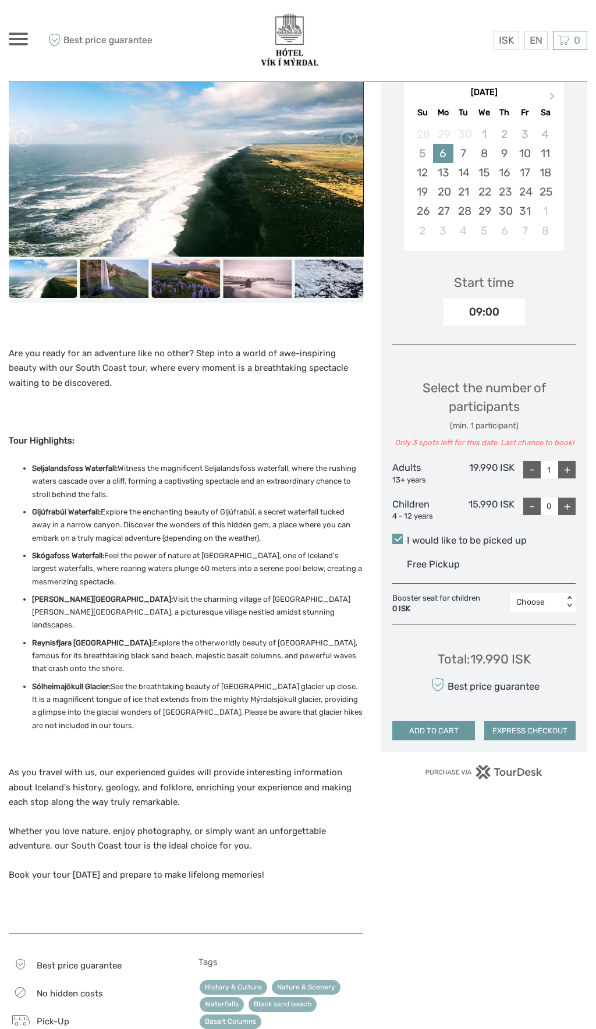
click at [189, 279] on img at bounding box center [186, 279] width 69 height 38
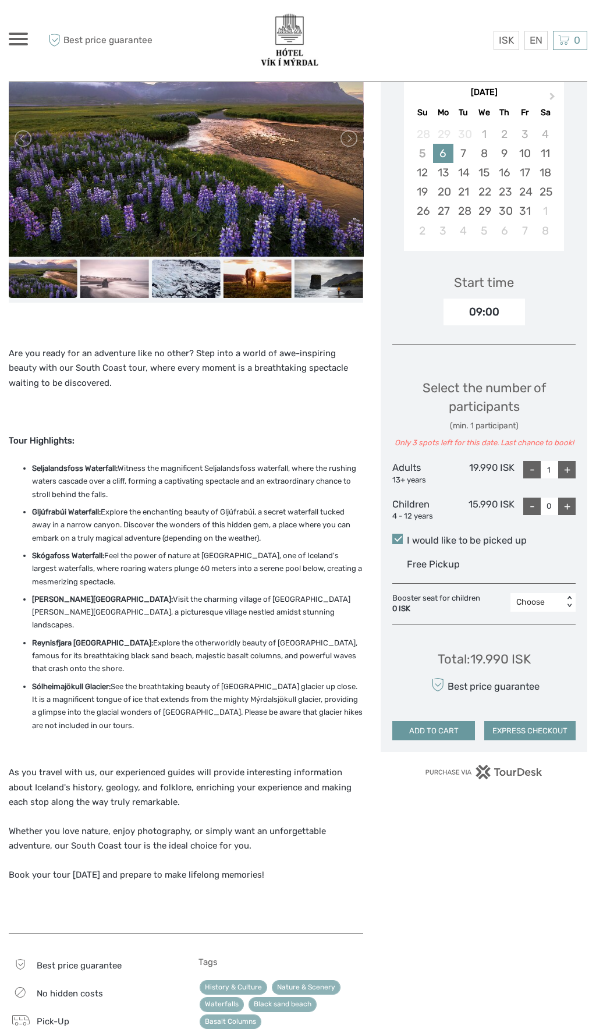
click at [194, 277] on img at bounding box center [186, 279] width 69 height 38
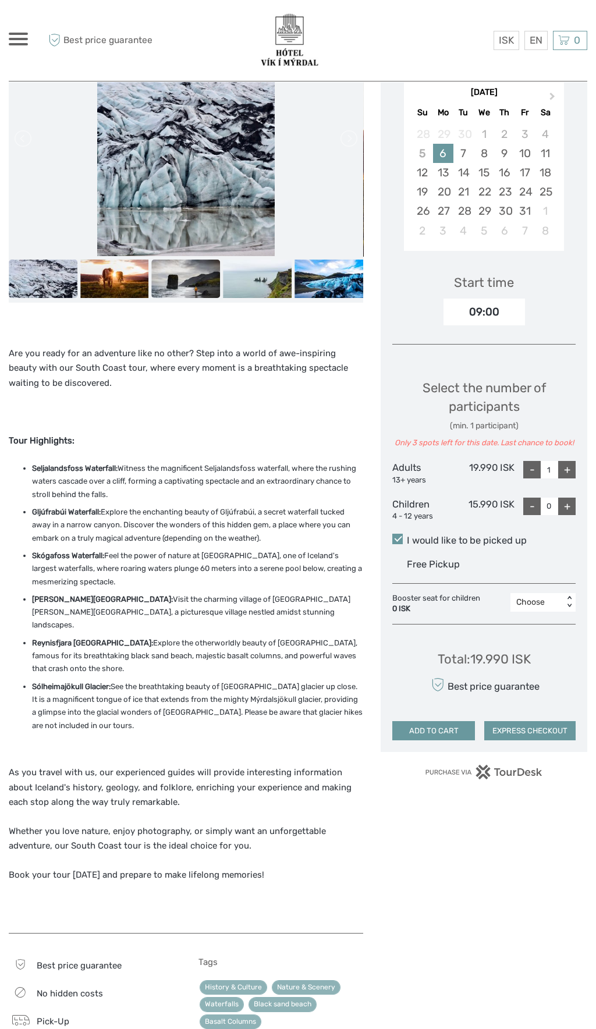
click at [202, 291] on img at bounding box center [186, 279] width 69 height 38
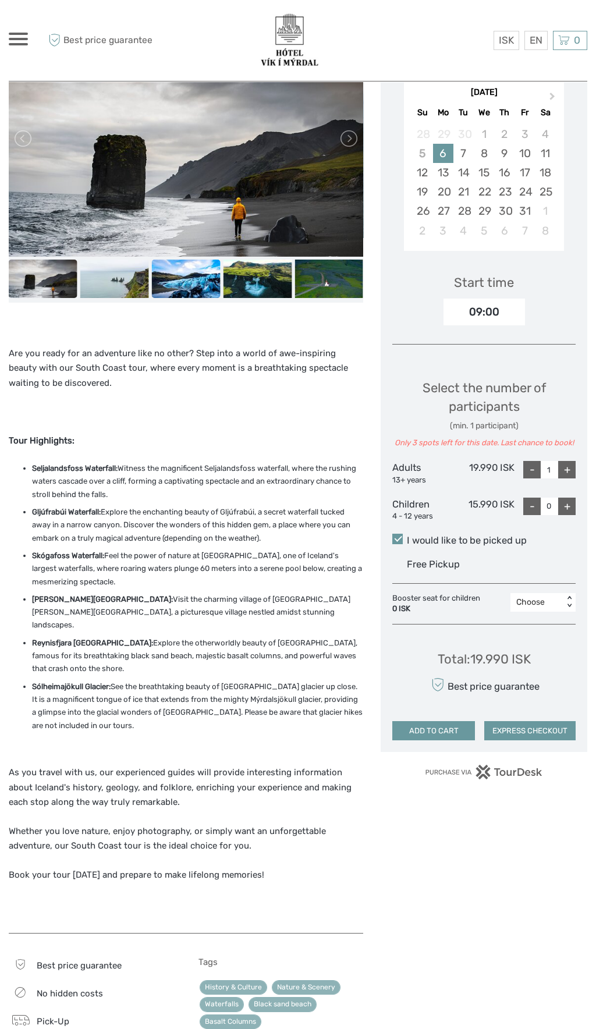
click at [194, 279] on img at bounding box center [186, 279] width 69 height 38
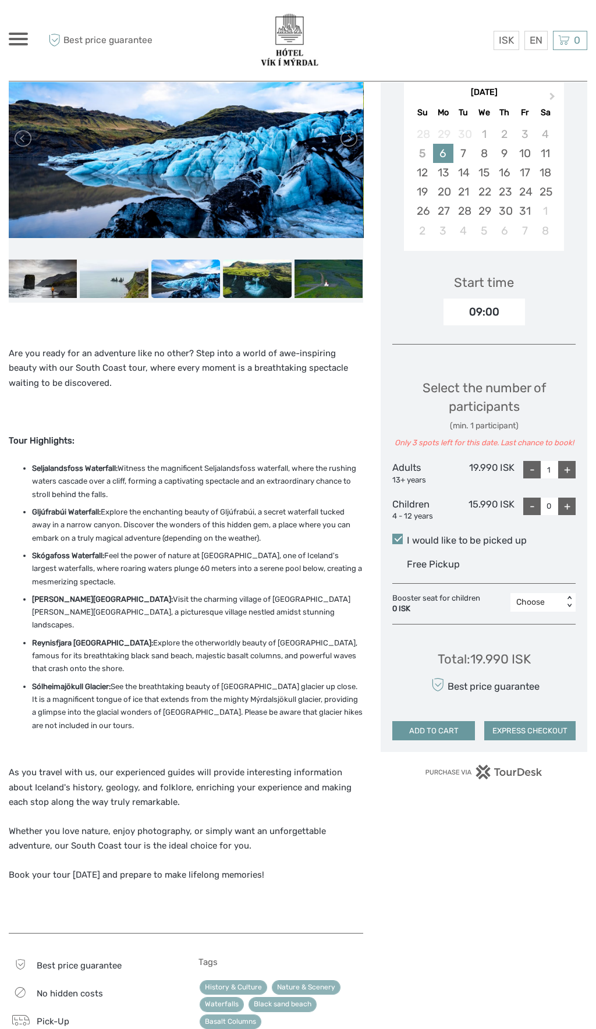
click at [268, 280] on img at bounding box center [257, 279] width 69 height 38
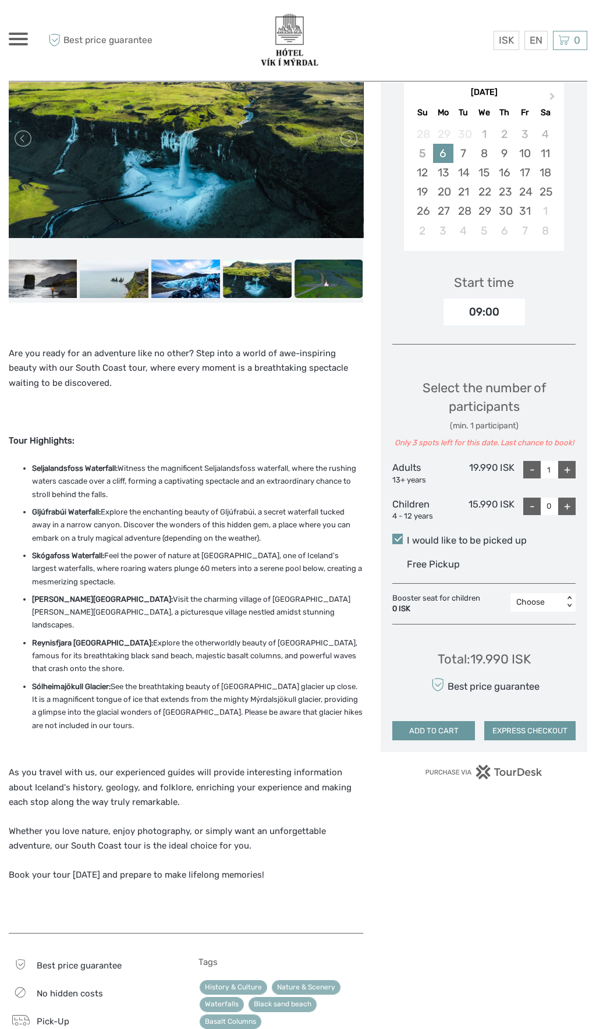
click at [336, 277] on img at bounding box center [329, 279] width 69 height 38
